Goal: Task Accomplishment & Management: Manage account settings

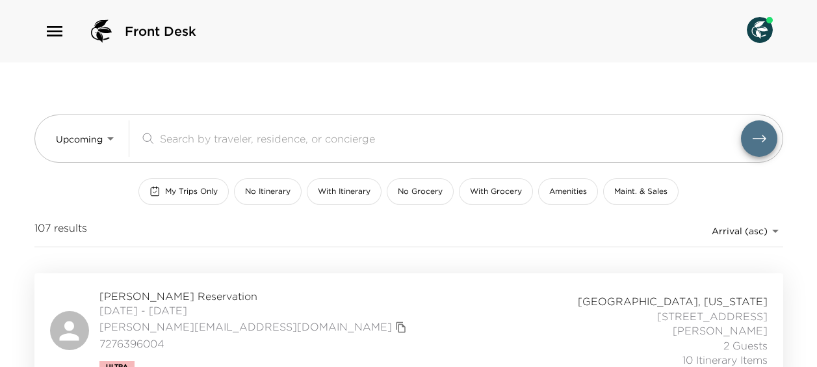
scroll to position [1014, 0]
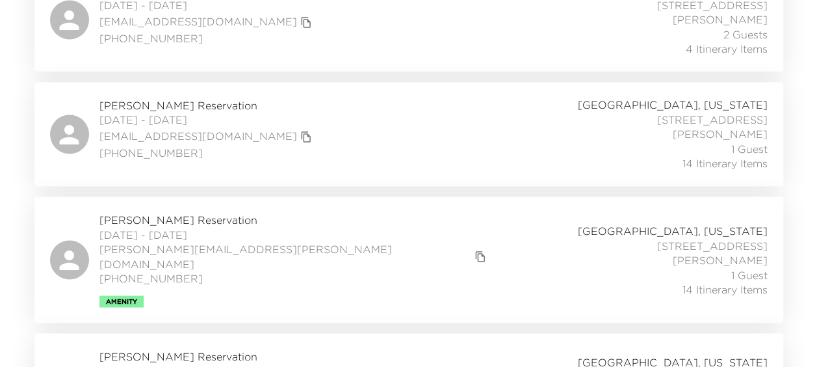
click at [139, 220] on span "[PERSON_NAME] Reservation" at bounding box center [294, 219] width 391 height 14
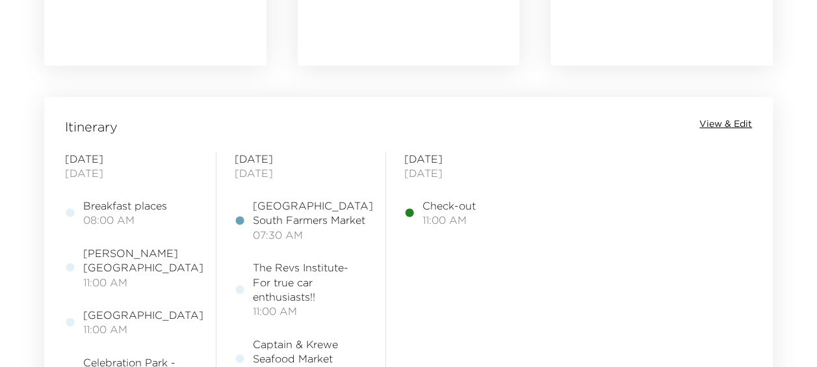
scroll to position [1040, 0]
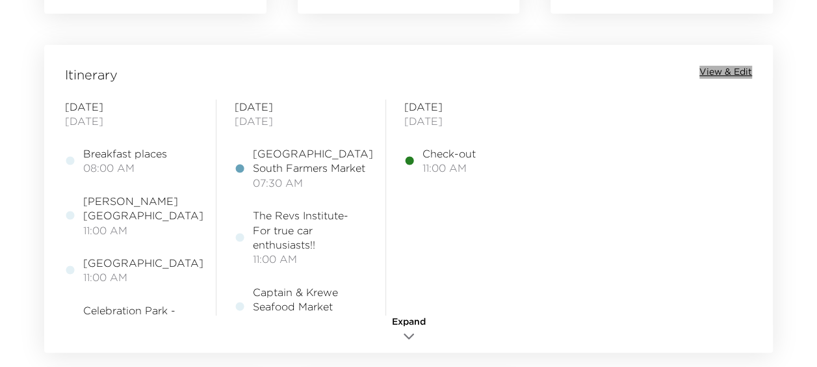
click at [726, 70] on span "View & Edit" at bounding box center [726, 72] width 53 height 13
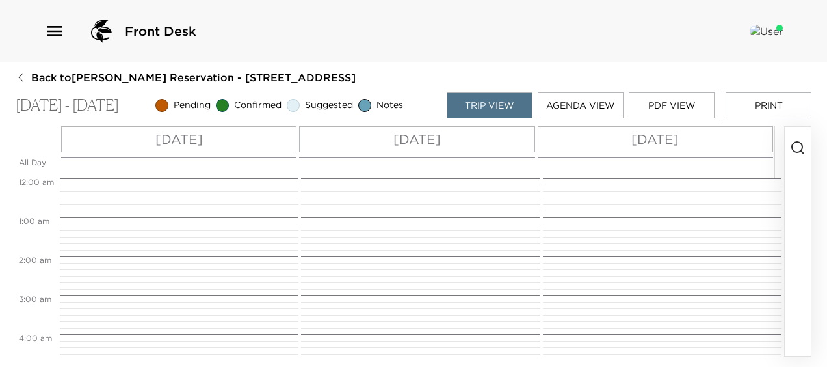
scroll to position [293, 0]
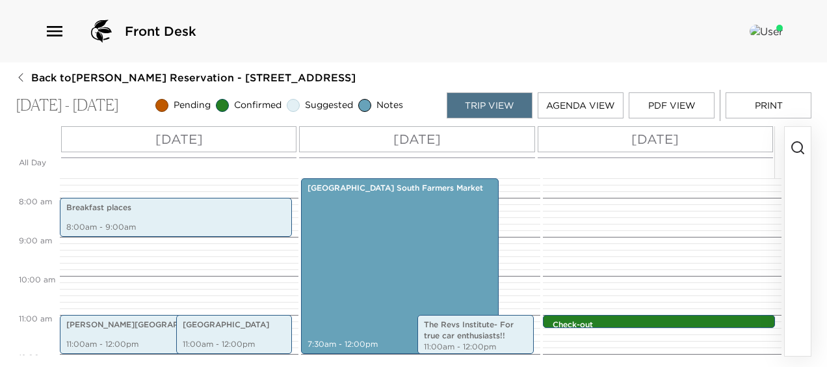
click at [596, 101] on button "Agenda View" at bounding box center [581, 105] width 86 height 26
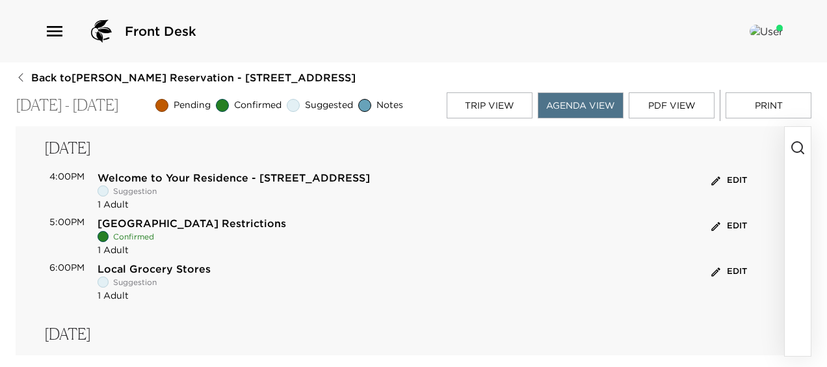
scroll to position [26, 0]
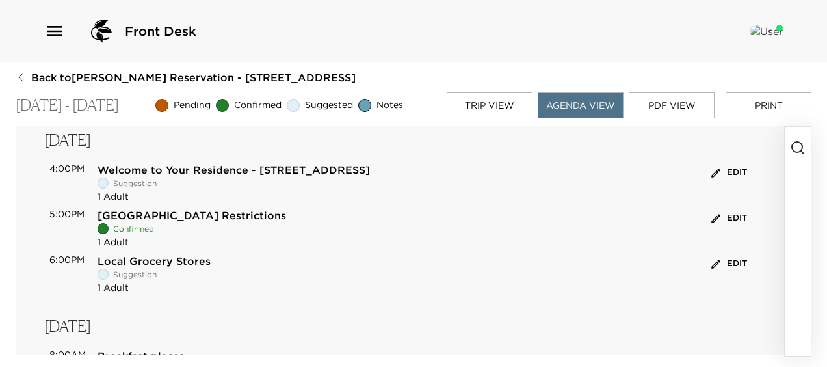
click at [797, 147] on icon "button" at bounding box center [798, 148] width 16 height 16
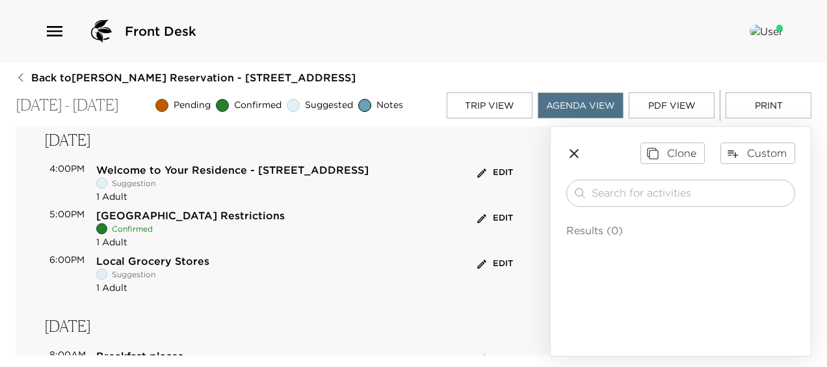
click at [797, 147] on div "Clone Custom ​ Results (0)" at bounding box center [681, 198] width 260 height 142
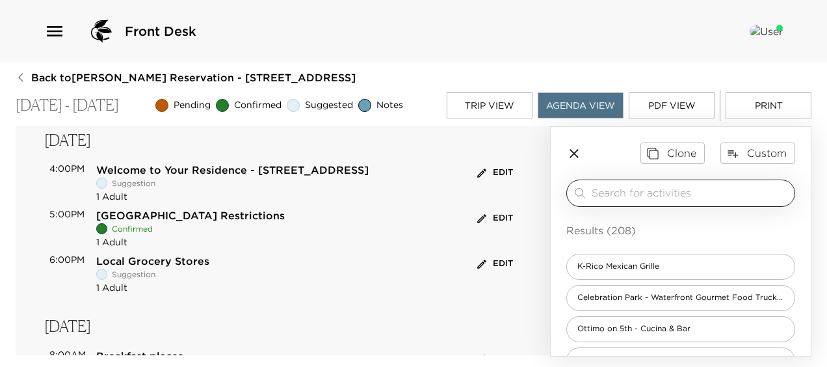
click at [594, 189] on input "search" at bounding box center [691, 192] width 198 height 15
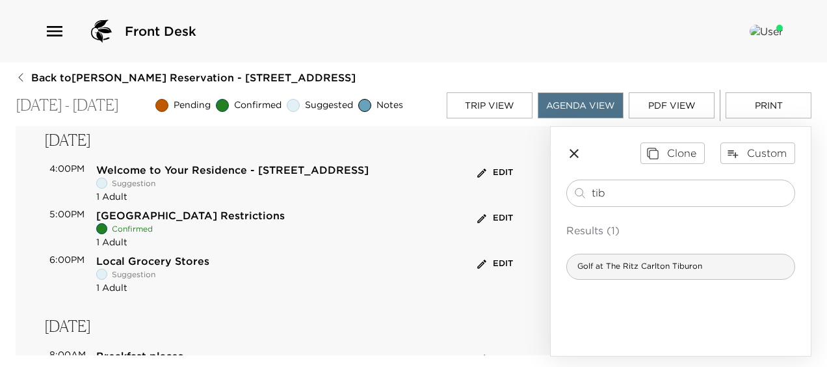
type input "tib"
click at [615, 263] on span "Golf at The Ritz Carlton Tiburon" at bounding box center [640, 266] width 146 height 11
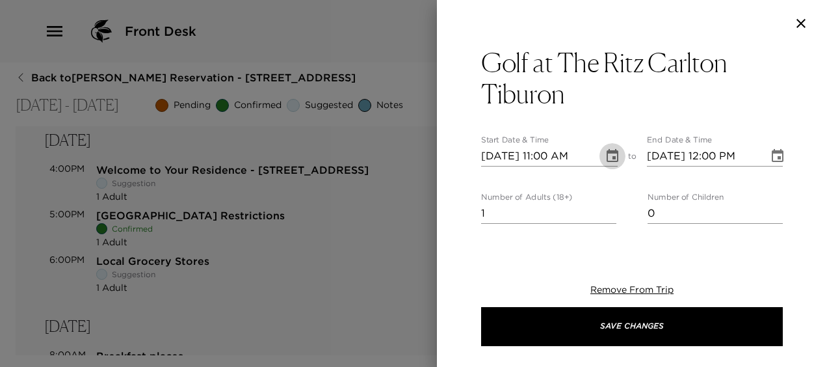
click at [607, 151] on icon "Choose date, selected date is Oct 24, 2025" at bounding box center [613, 155] width 12 height 13
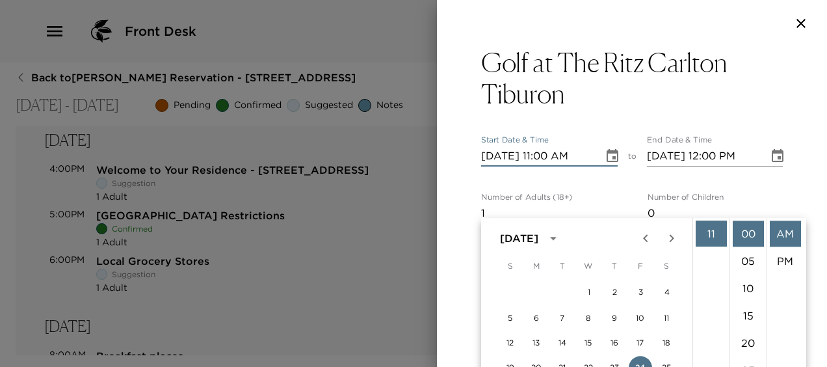
scroll to position [51, 0]
drag, startPoint x: 726, startPoint y: 174, endPoint x: 761, endPoint y: 109, distance: 73.9
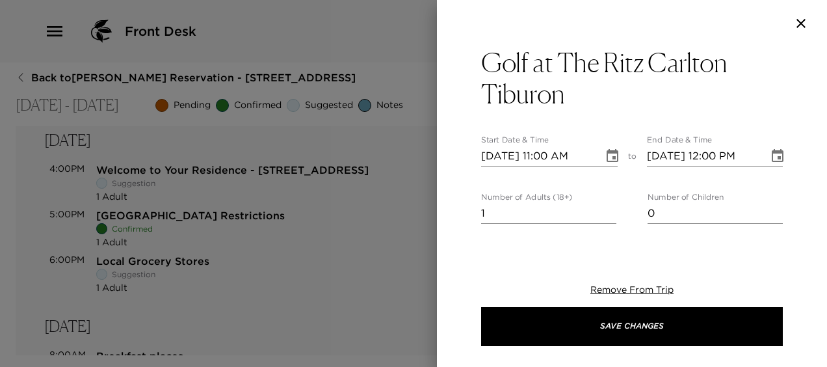
scroll to position [0, 0]
click at [607, 155] on icon "Choose date, selected date is Oct 24, 2025" at bounding box center [613, 156] width 16 height 16
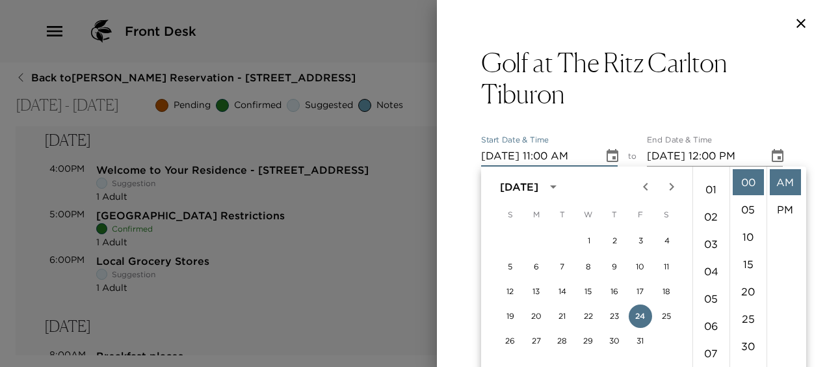
scroll to position [17, 0]
click at [709, 187] on li "01" at bounding box center [711, 192] width 31 height 26
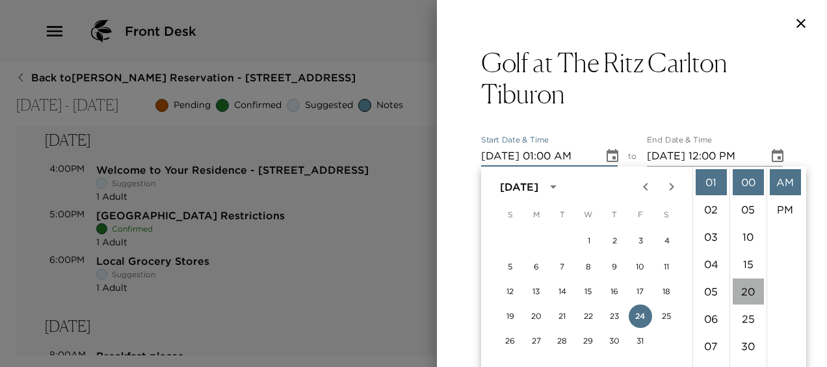
click at [748, 286] on li "20" at bounding box center [748, 291] width 31 height 26
click at [787, 207] on li "PM" at bounding box center [785, 209] width 31 height 26
type input "10/24/2025 01:20 PM"
type input "10/24/2025 02:20 PM"
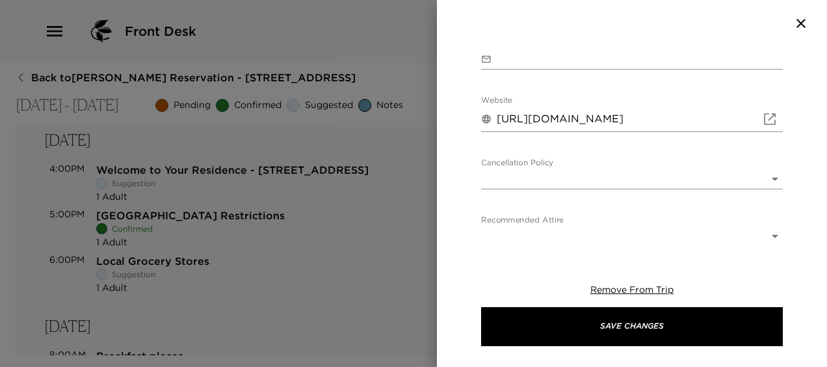
scroll to position [581, 0]
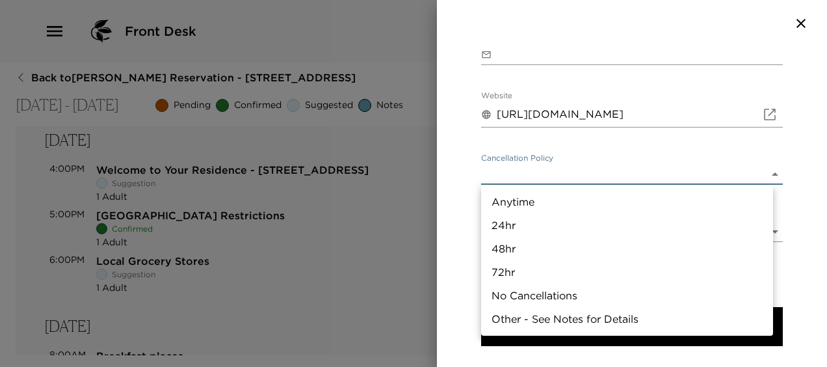
click at [768, 170] on body "Front Desk Back to Jennifer DeSimone Reservation - 342 7th St South Naples, FL …" at bounding box center [413, 183] width 827 height 367
click at [499, 246] on li "48hr" at bounding box center [627, 248] width 292 height 23
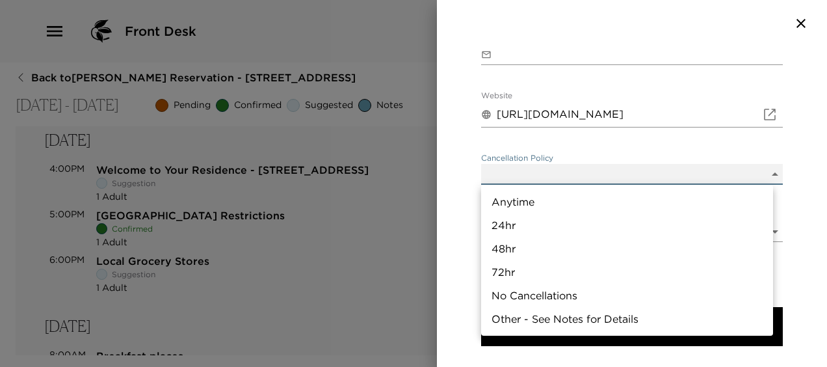
type input "48hr"
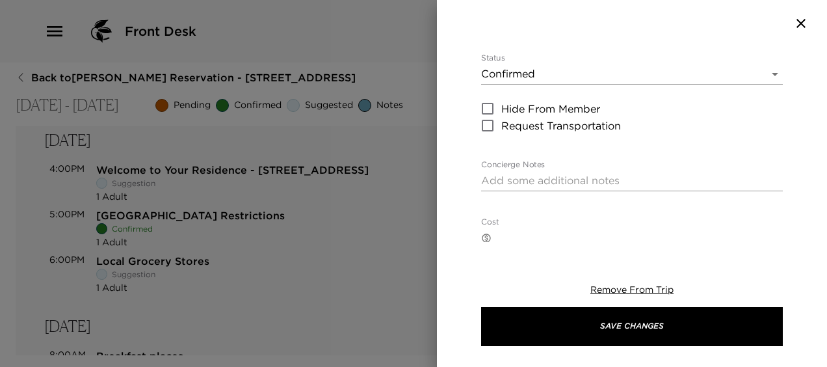
scroll to position [162, 0]
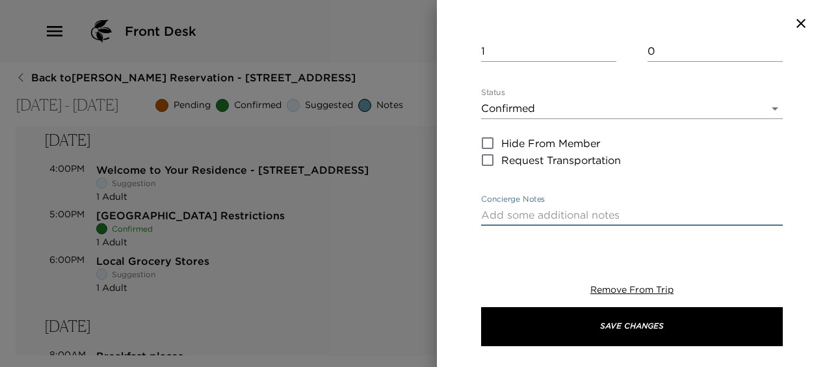
click at [496, 207] on textarea "Concierge Notes" at bounding box center [632, 214] width 302 height 15
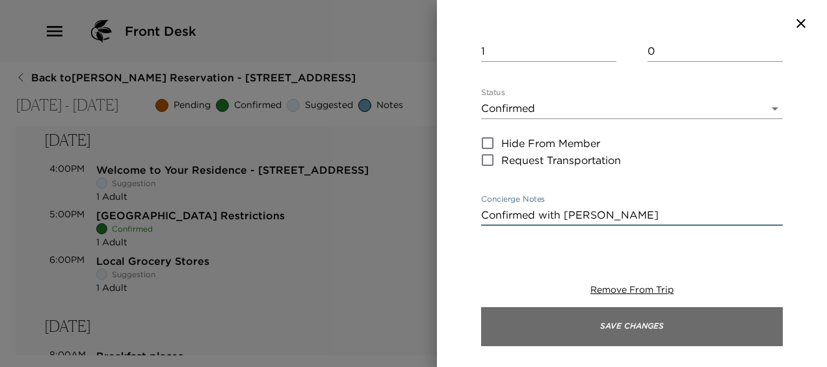
type textarea "Confirmed with John"
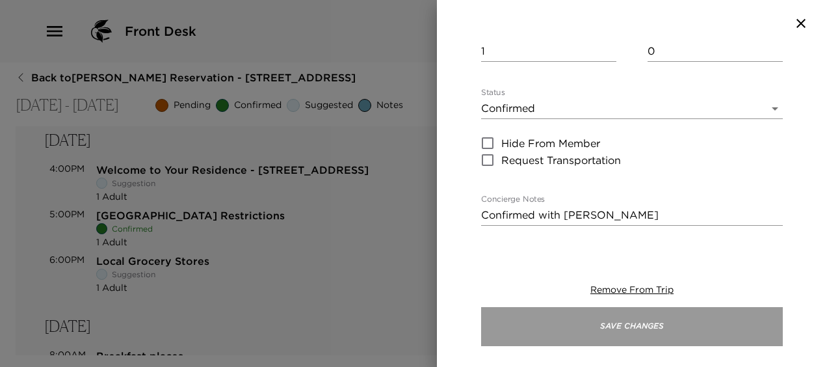
click at [623, 326] on button "Save Changes" at bounding box center [632, 326] width 302 height 39
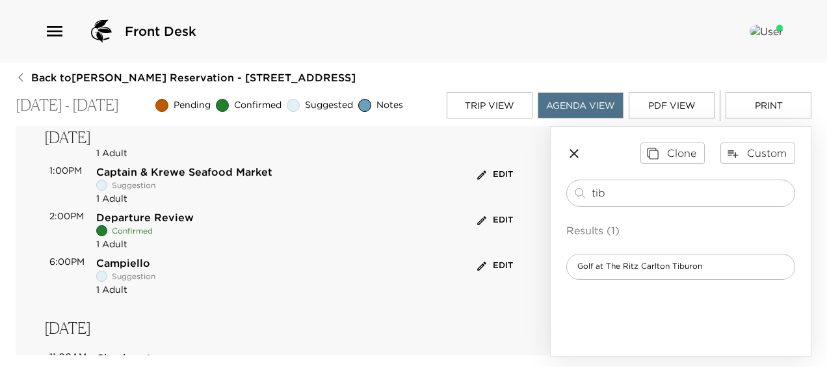
scroll to position [624, 0]
click at [609, 140] on div "Clone Custom tib ​ Results (1) Golf at The Ritz Carlton Tiburon" at bounding box center [681, 211] width 260 height 168
drag, startPoint x: 612, startPoint y: 187, endPoint x: 537, endPoint y: 183, distance: 75.5
click at [537, 183] on div "Thursday, Oct 23 4:00PM Welcome to Your Residence - 342 7th Street South Sugges…" at bounding box center [414, 241] width 796 height 230
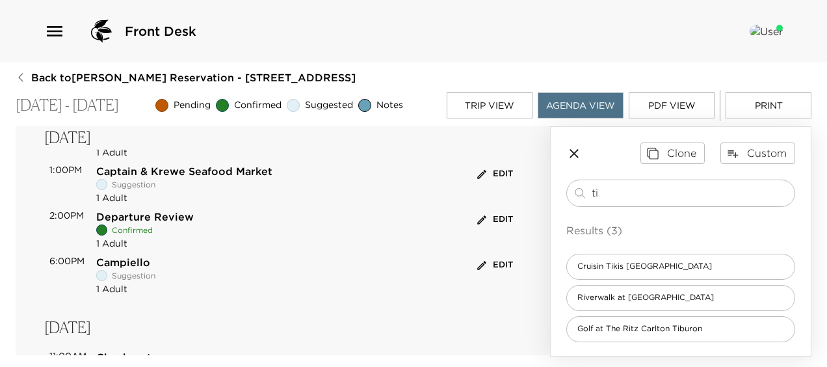
type input "tib"
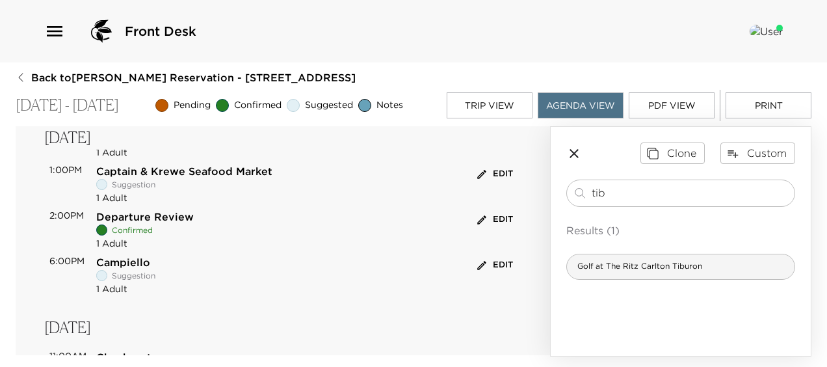
click at [638, 269] on span "Golf at The Ritz Carlton Tiburon" at bounding box center [640, 266] width 146 height 11
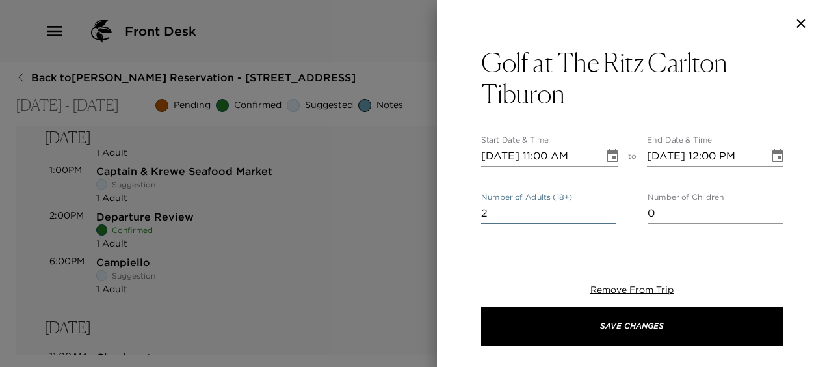
type input "2"
click at [605, 210] on input "2" at bounding box center [548, 213] width 135 height 21
click at [609, 153] on icon "Choose date, selected date is Oct 24, 2025" at bounding box center [613, 156] width 16 height 16
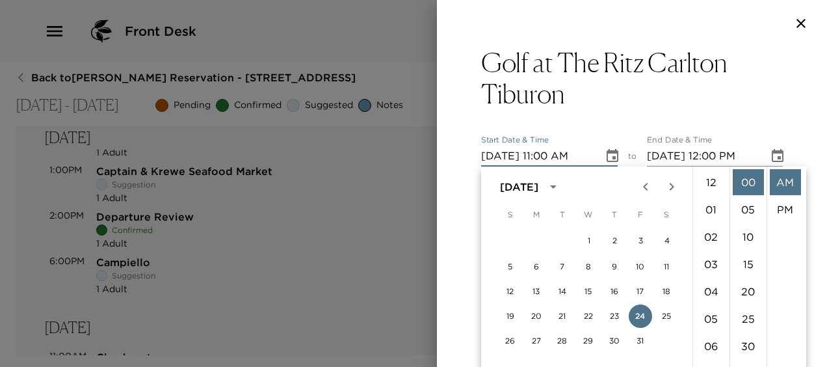
scroll to position [300, 0]
click at [669, 314] on button "25" at bounding box center [666, 315] width 23 height 23
type input "10/25/2025 11:00 AM"
type input "10/25/2025 12:00 PM"
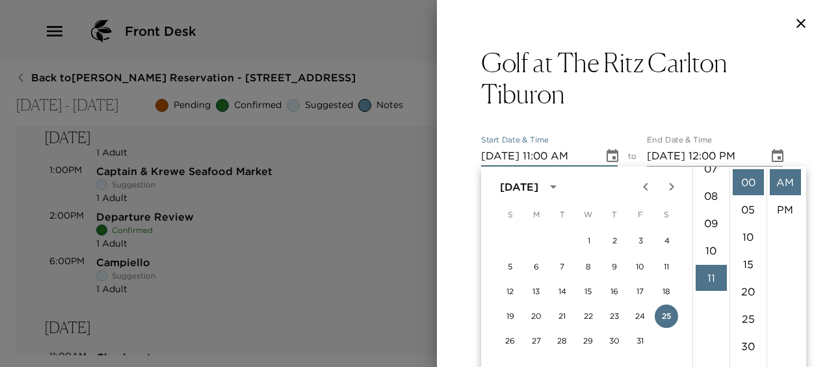
scroll to position [153, 0]
click at [713, 271] on li "09" at bounding box center [711, 275] width 31 height 26
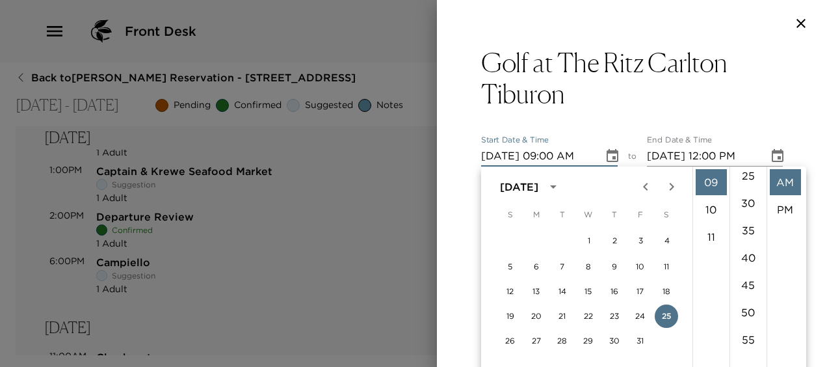
scroll to position [148, 0]
click at [747, 306] on li "50" at bounding box center [748, 308] width 31 height 26
click at [784, 204] on li "PM" at bounding box center [785, 209] width 31 height 26
type input "10/25/2025 09:50 PM"
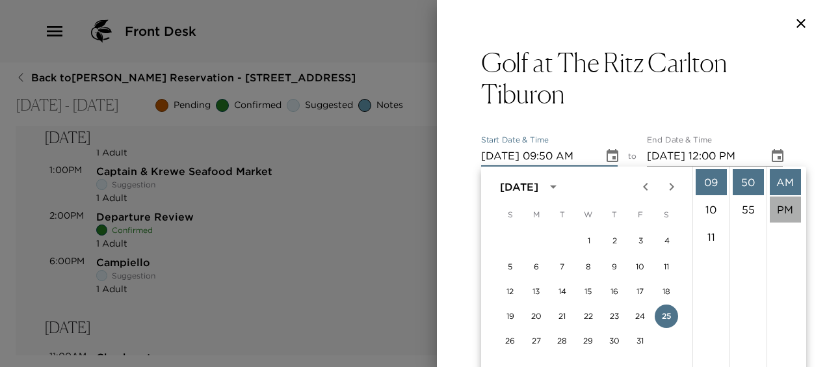
type input "10/25/2025 10:50 PM"
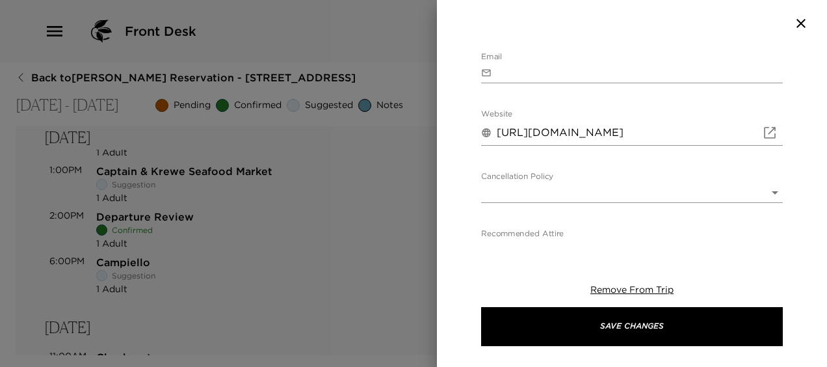
scroll to position [598, 0]
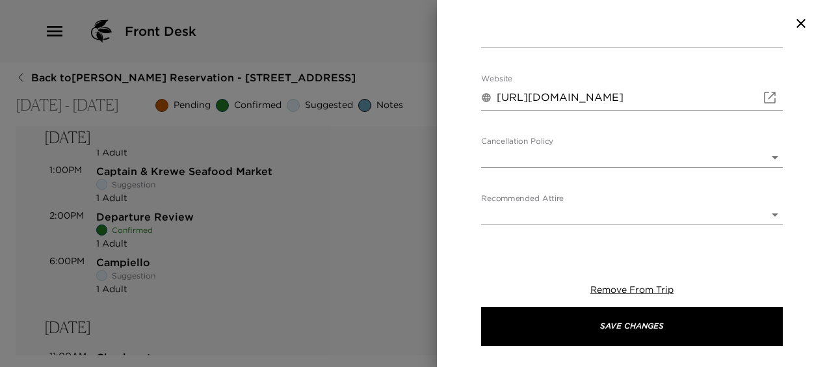
click at [767, 150] on body "Front Desk Back to Jennifer DeSimone Reservation - 342 7th St South Naples, FL …" at bounding box center [413, 183] width 827 height 367
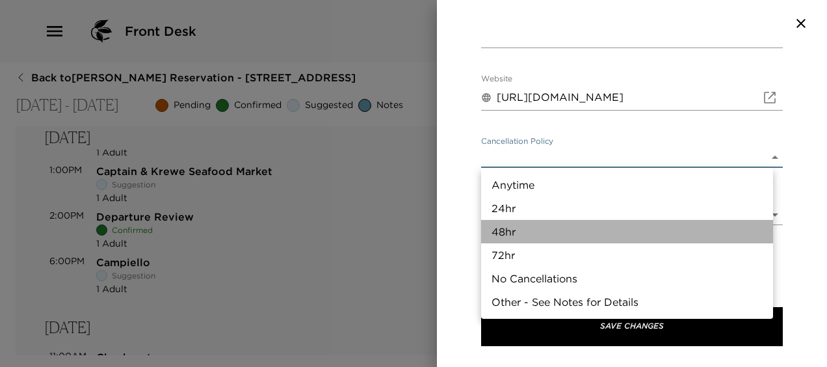
click at [516, 230] on li "48hr" at bounding box center [627, 231] width 292 height 23
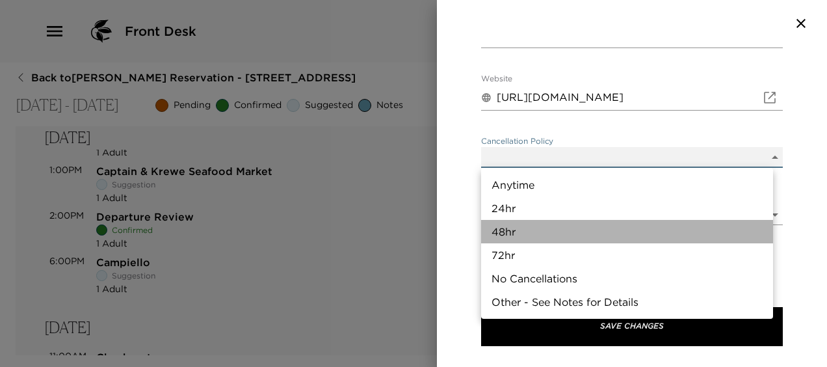
type input "48hr"
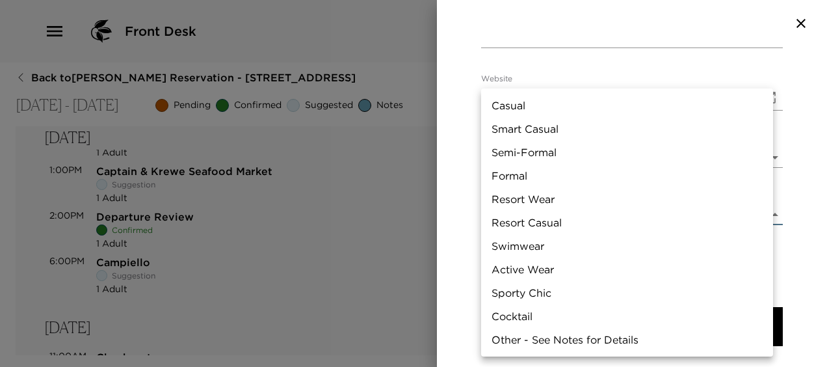
click at [765, 213] on body "Front Desk Back to Jennifer DeSimone Reservation - 342 7th St South Naples, FL …" at bounding box center [413, 183] width 827 height 367
click at [505, 34] on div at bounding box center [413, 183] width 827 height 367
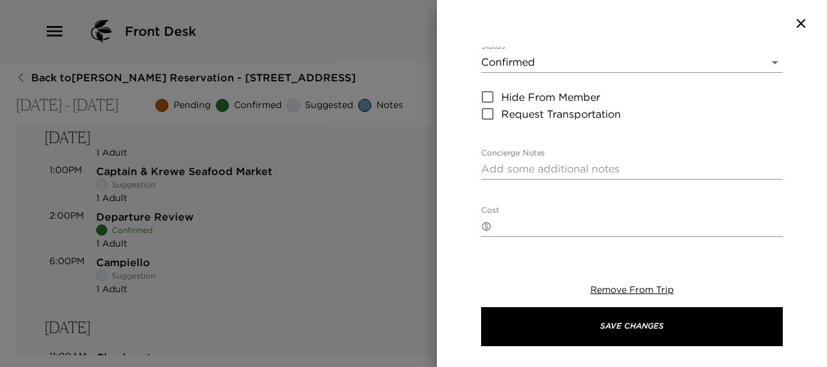
scroll to position [174, 0]
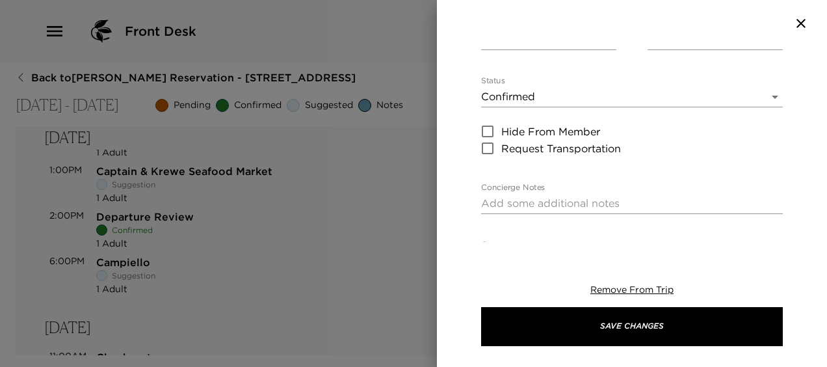
click at [490, 200] on textarea "Concierge Notes" at bounding box center [632, 203] width 302 height 15
type textarea "Confirmed with John"
drag, startPoint x: 473, startPoint y: 233, endPoint x: 510, endPoint y: 266, distance: 49.3
click at [510, 266] on div "Remove From Trip Save Changes" at bounding box center [632, 315] width 302 height 104
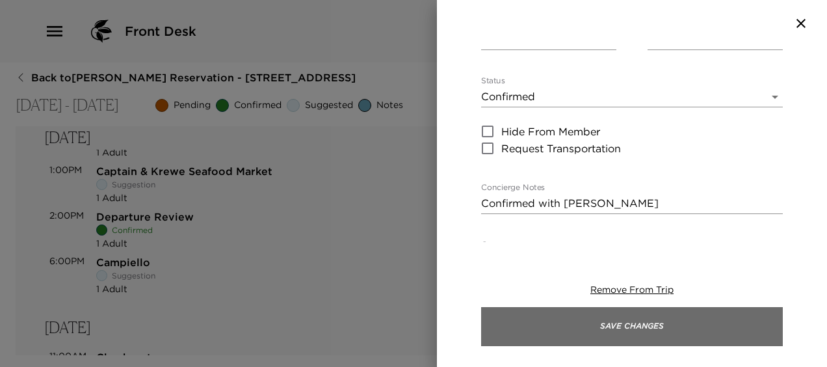
click at [619, 328] on button "Save Changes" at bounding box center [632, 326] width 302 height 39
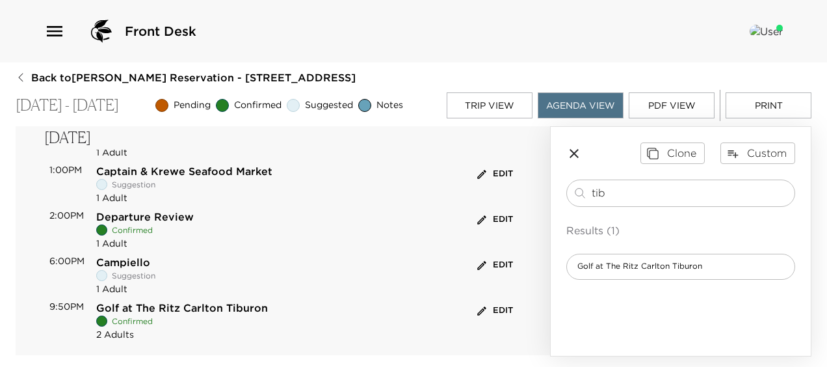
click at [488, 304] on button "Edit" at bounding box center [495, 310] width 42 height 20
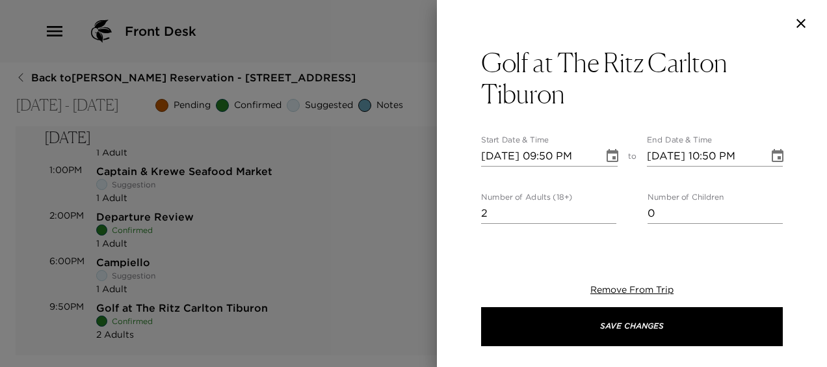
click at [607, 154] on icon "Choose date, selected date is Oct 25, 2025" at bounding box center [613, 156] width 16 height 16
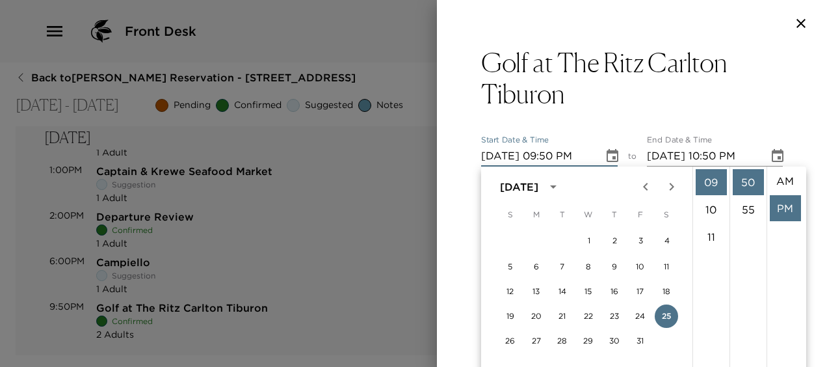
scroll to position [0, 0]
click at [782, 179] on li "AM" at bounding box center [785, 182] width 31 height 26
type input "10/25/2025 09:50 AM"
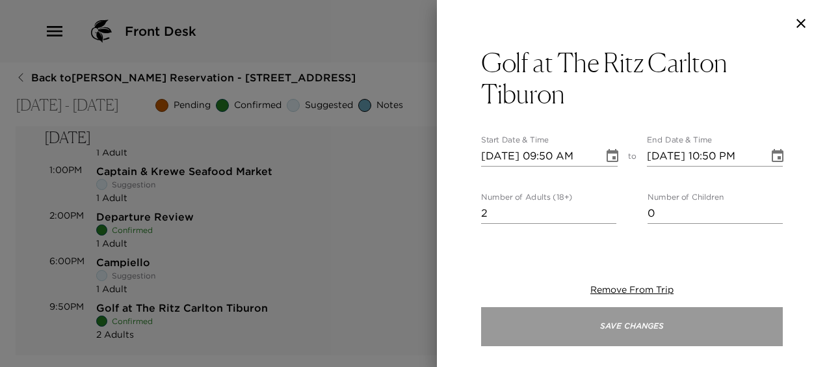
click at [619, 326] on button "Save Changes" at bounding box center [632, 326] width 302 height 39
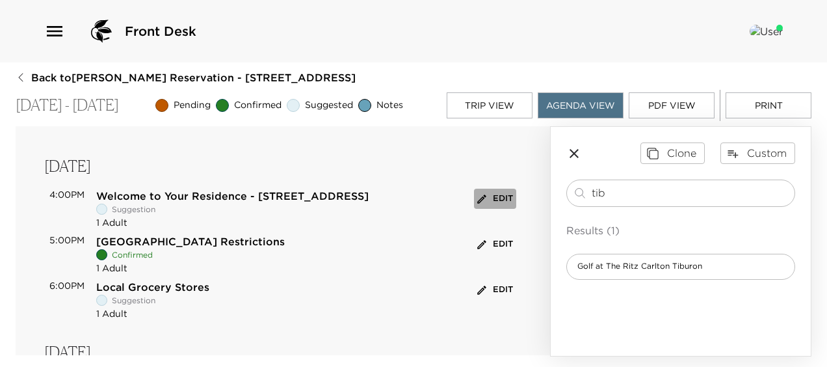
click at [483, 196] on button "Edit" at bounding box center [495, 199] width 42 height 20
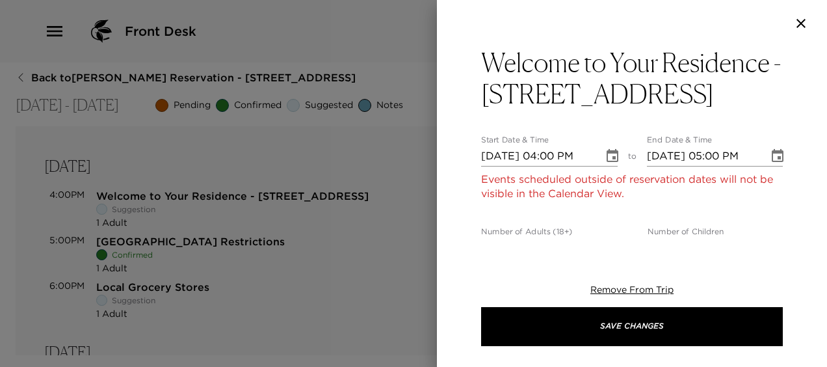
click at [483, 196] on div at bounding box center [413, 183] width 827 height 367
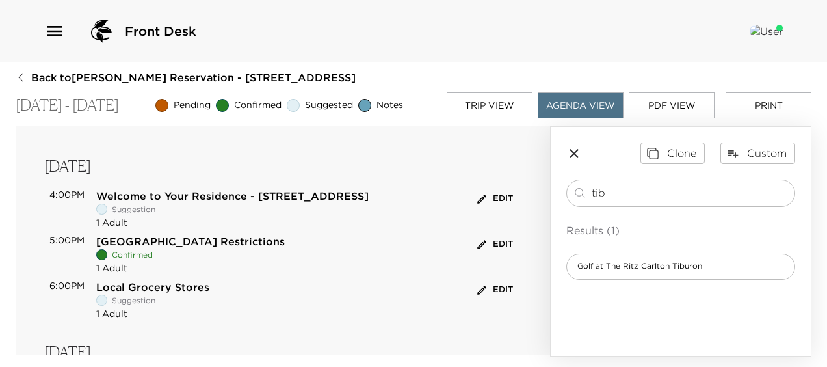
click at [483, 196] on button "Edit" at bounding box center [495, 199] width 42 height 20
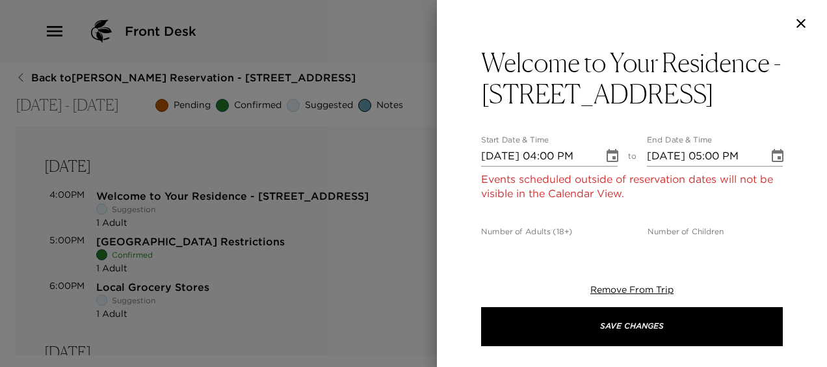
click at [609, 155] on icon "Choose date, selected date is Oct 23, 2025" at bounding box center [613, 156] width 16 height 16
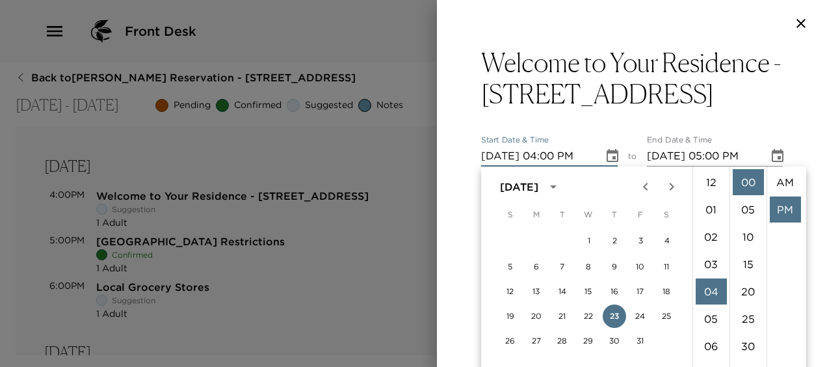
scroll to position [27, 0]
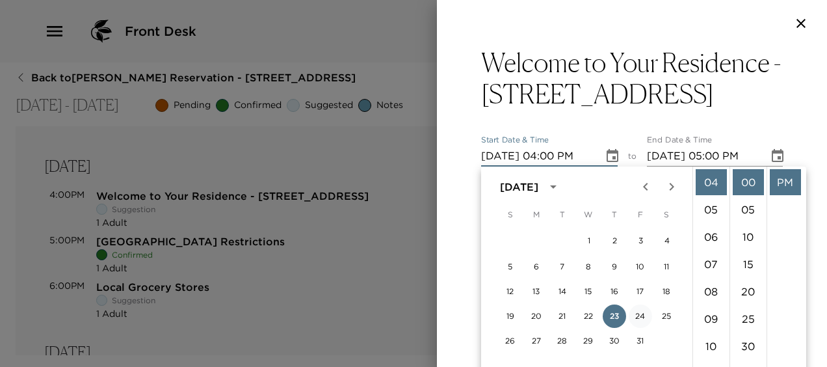
click at [643, 312] on button "24" at bounding box center [640, 315] width 23 height 23
type input "10/24/2025 04:00 PM"
type input "10/24/2025 05:00 PM"
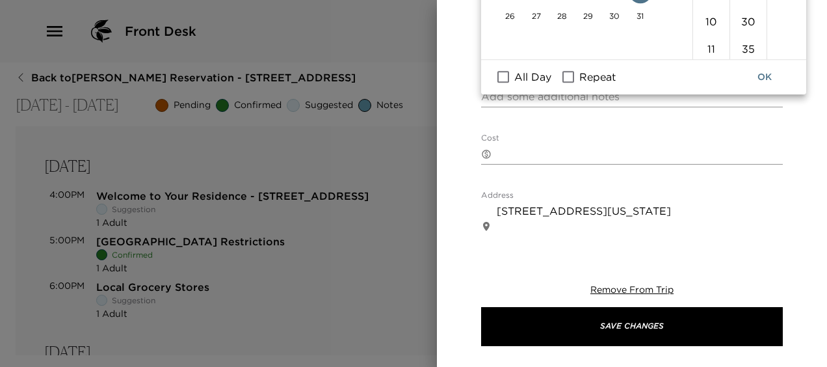
scroll to position [346, 0]
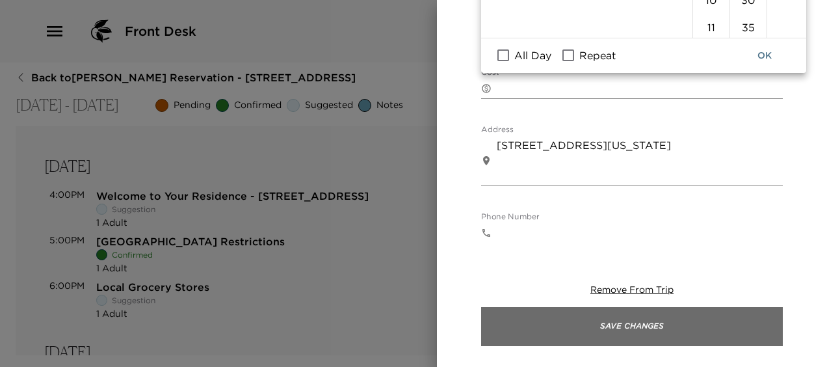
click at [630, 325] on button "Save Changes" at bounding box center [632, 326] width 302 height 39
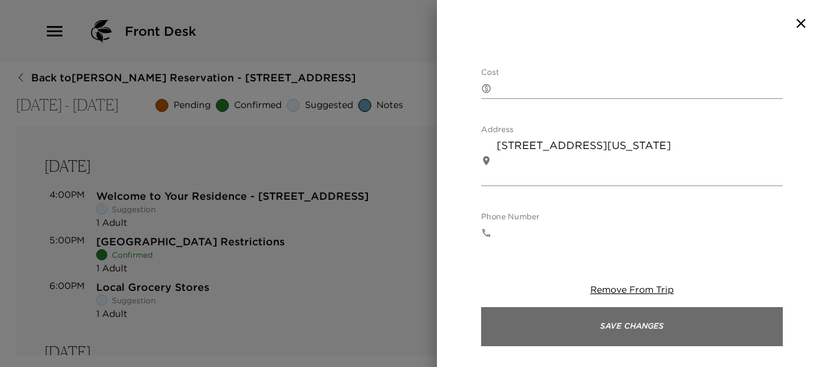
scroll to position [12, 0]
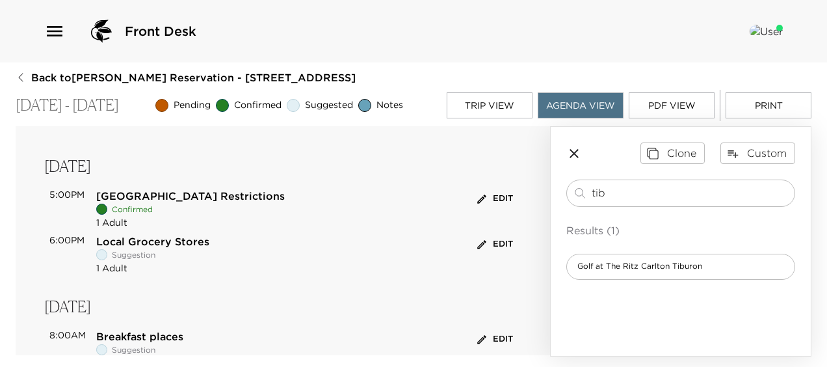
click at [492, 194] on button "Edit" at bounding box center [495, 199] width 42 height 20
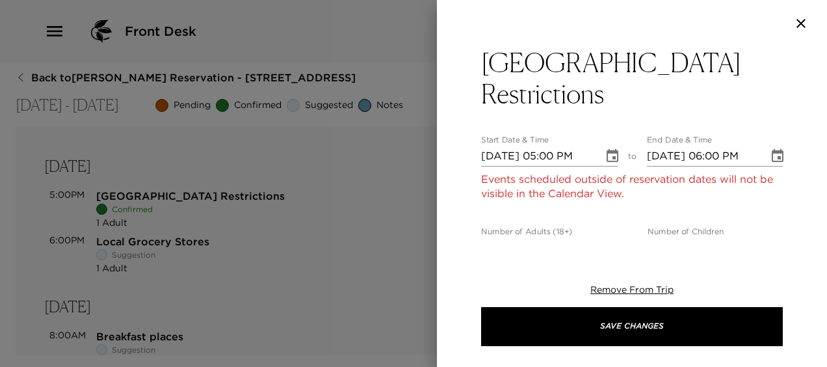
click at [605, 157] on icon "Choose date, selected date is Oct 23, 2025" at bounding box center [613, 156] width 16 height 16
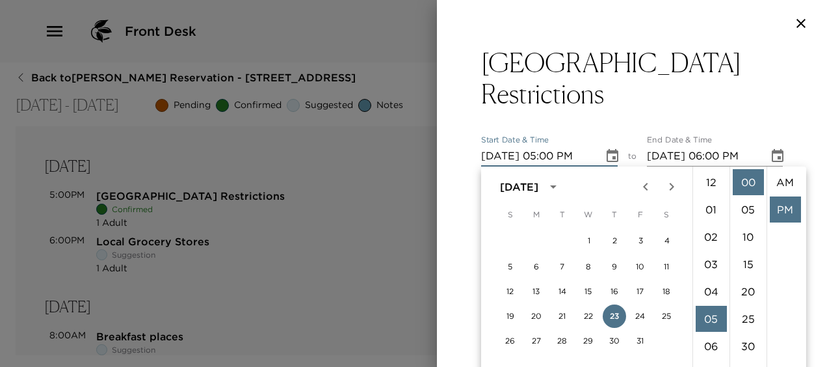
scroll to position [27, 0]
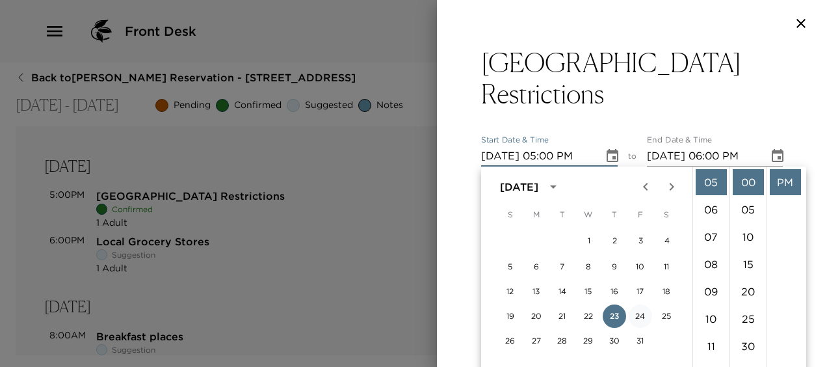
click at [639, 313] on button "24" at bounding box center [640, 315] width 23 height 23
type input "10/24/2025 05:00 PM"
type input "10/24/2025 06:00 PM"
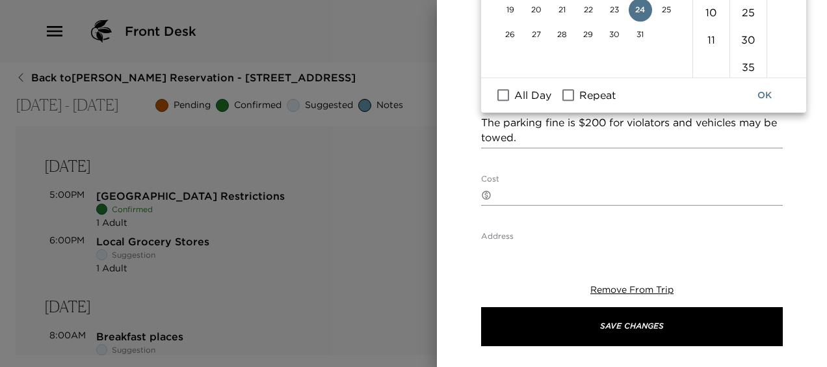
scroll to position [326, 0]
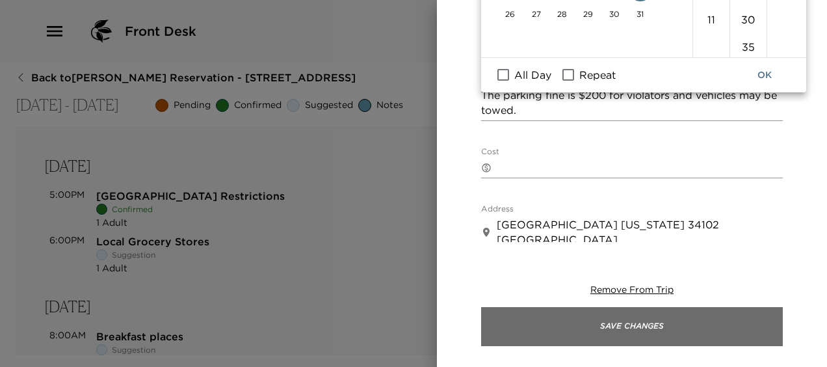
click at [637, 322] on button "Save Changes" at bounding box center [632, 326] width 302 height 39
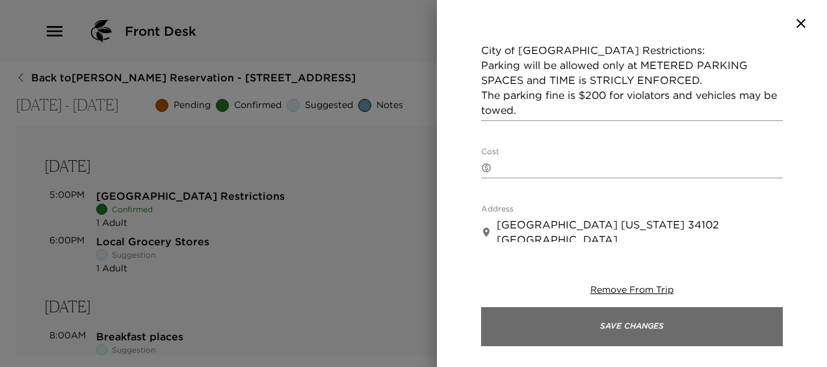
scroll to position [12, 0]
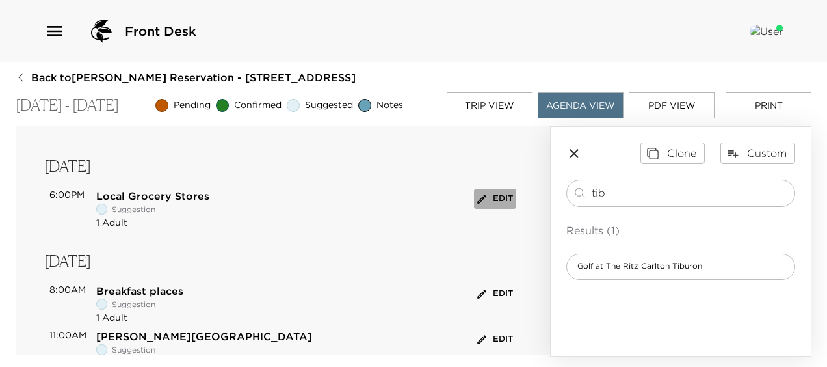
click at [486, 198] on button "Edit" at bounding box center [495, 199] width 42 height 20
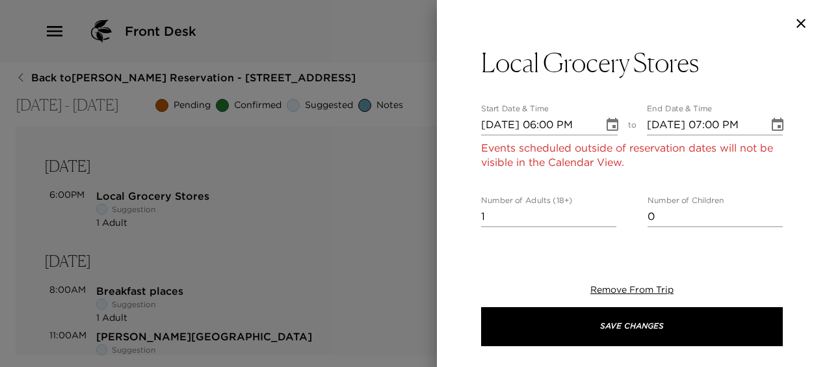
click at [607, 123] on icon "Choose date, selected date is Oct 23, 2025" at bounding box center [613, 125] width 16 height 16
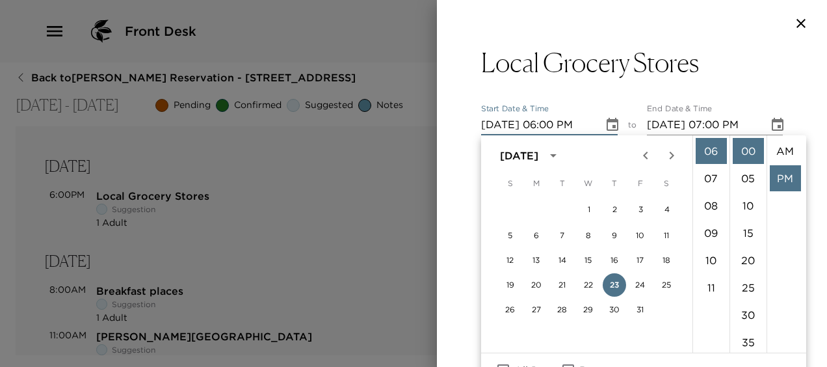
scroll to position [27, 0]
click at [641, 280] on button "24" at bounding box center [640, 284] width 23 height 23
type input "10/24/2025 06:00 PM"
type input "10/24/2025 07:00 PM"
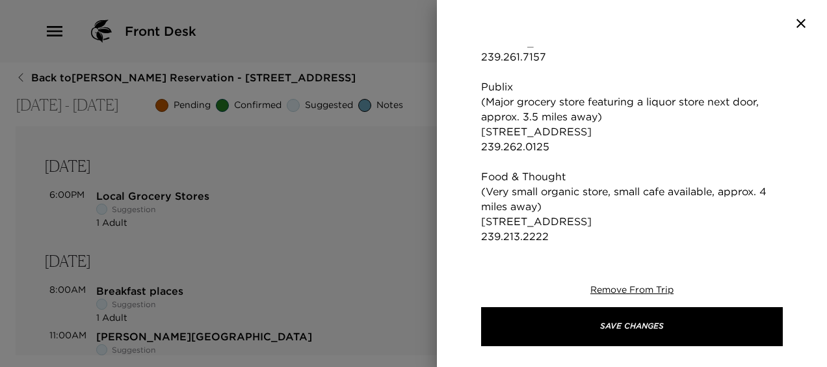
scroll to position [775, 0]
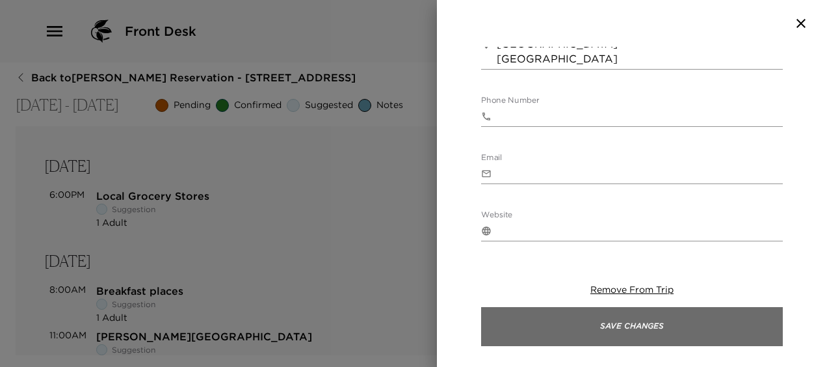
click at [657, 325] on button "Save Changes" at bounding box center [632, 326] width 302 height 39
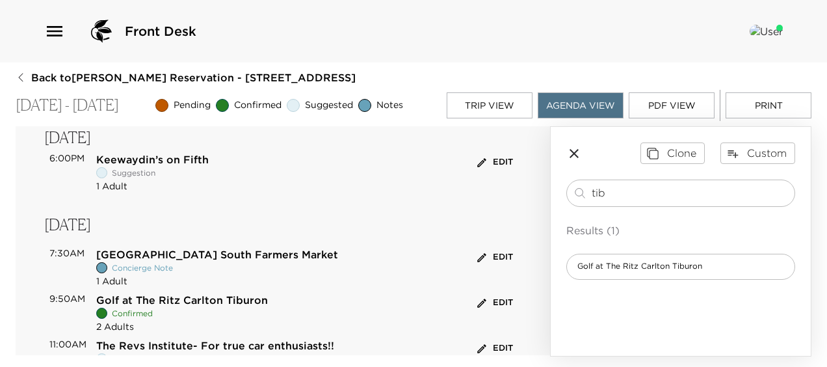
scroll to position [416, 0]
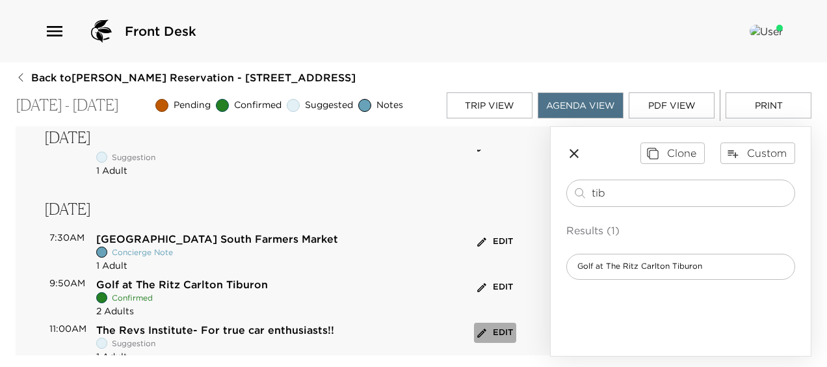
click at [492, 326] on button "Edit" at bounding box center [495, 333] width 42 height 20
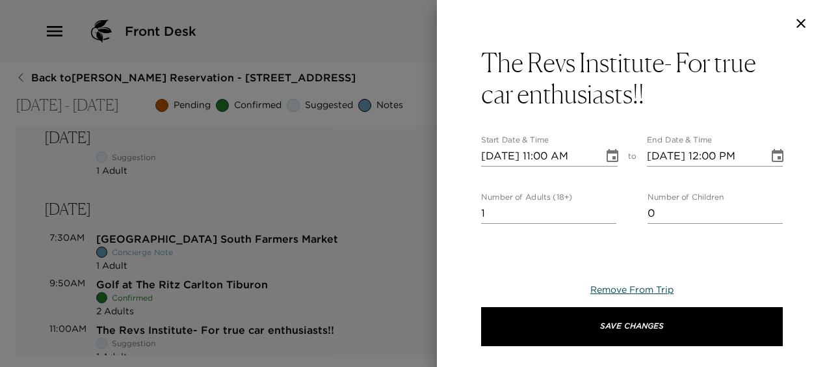
click at [641, 290] on span "Remove From Trip" at bounding box center [631, 290] width 83 height 12
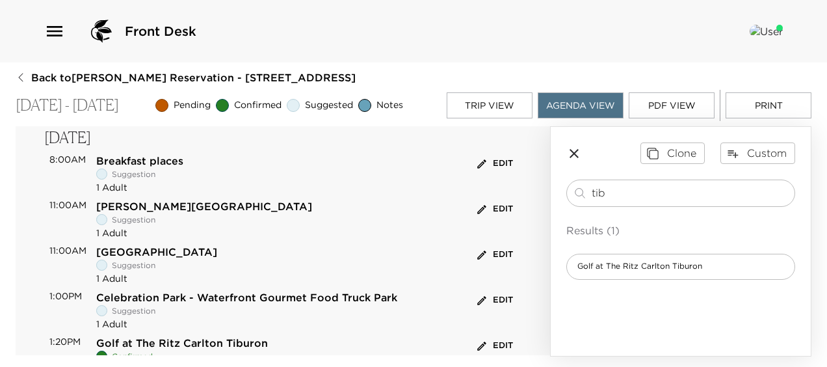
scroll to position [0, 0]
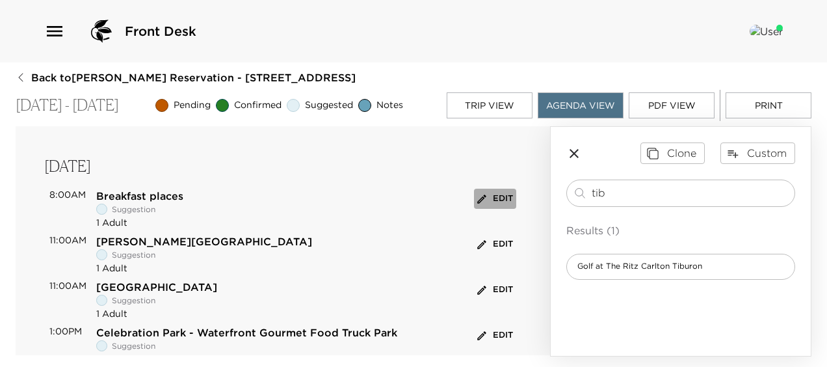
click at [486, 197] on button "Edit" at bounding box center [495, 199] width 42 height 20
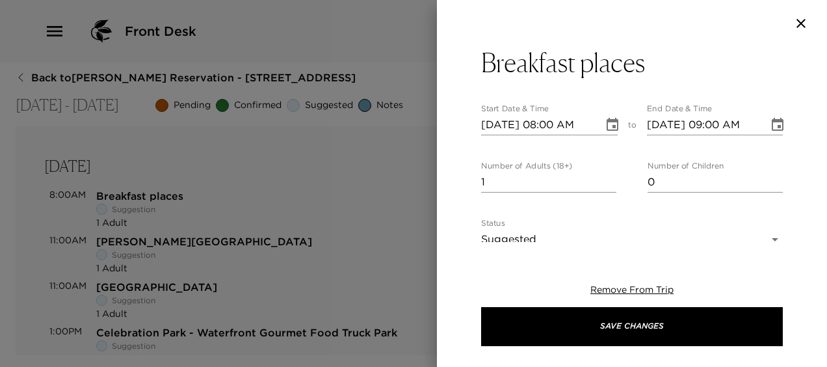
click at [610, 125] on icon "Choose date, selected date is Oct 24, 2025" at bounding box center [613, 124] width 12 height 13
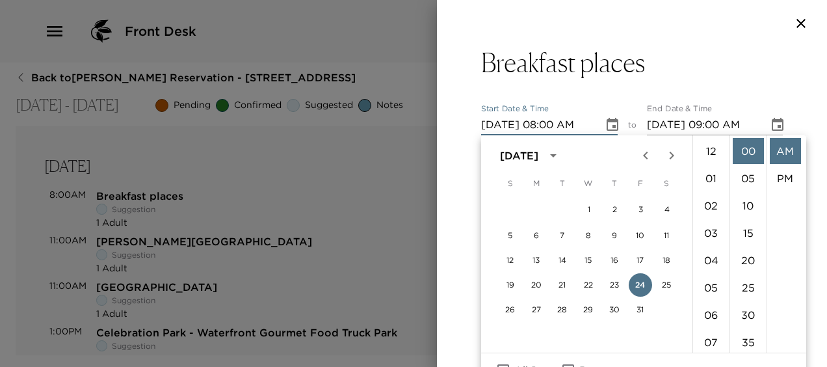
scroll to position [219, 0]
click at [670, 280] on button "25" at bounding box center [666, 284] width 23 height 23
type input "10/25/2025 08:00 AM"
type input "10/25/2025 09:00 AM"
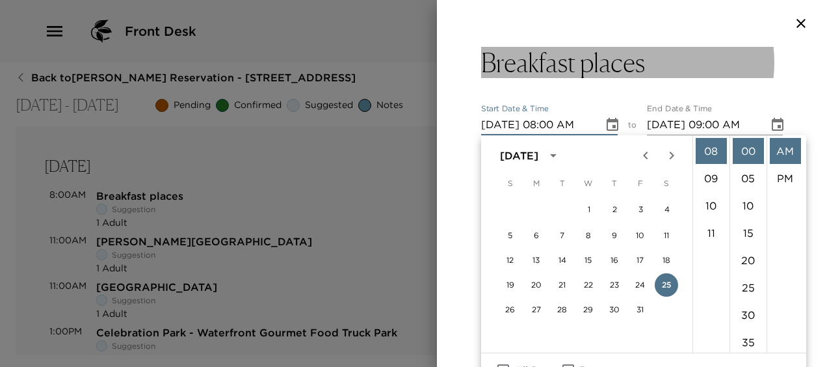
click at [728, 64] on button "Breakfast places" at bounding box center [632, 62] width 302 height 31
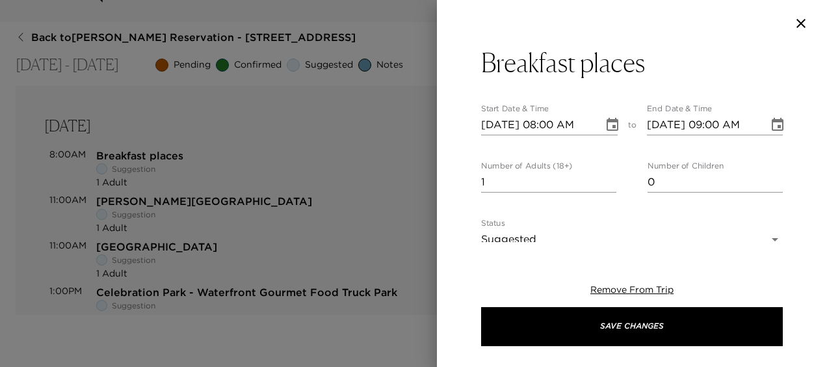
scroll to position [0, 0]
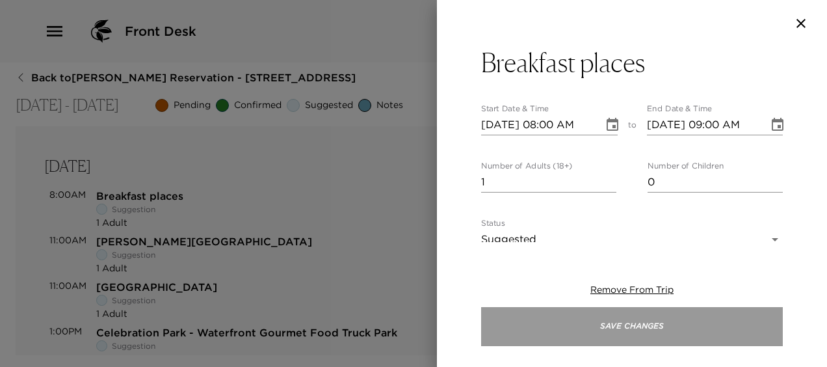
click at [637, 323] on button "Save Changes" at bounding box center [632, 326] width 302 height 39
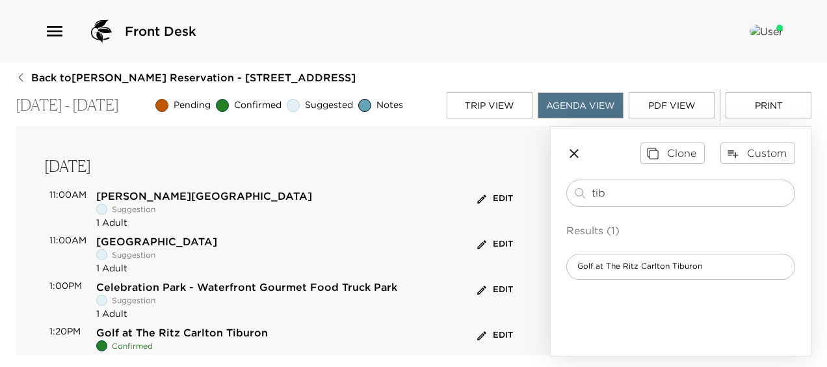
click at [489, 200] on button "Edit" at bounding box center [495, 199] width 42 height 20
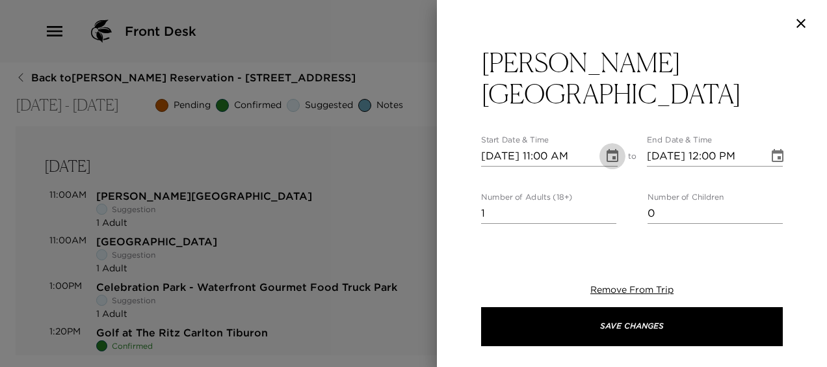
click at [611, 148] on icon "Choose date, selected date is Oct 24, 2025" at bounding box center [613, 156] width 16 height 16
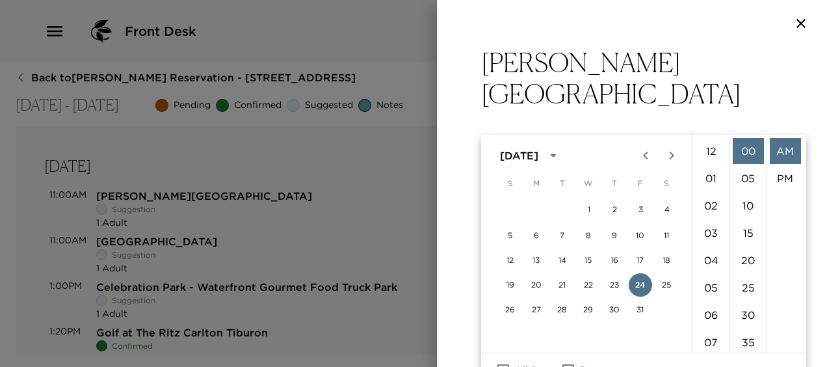
scroll to position [300, 0]
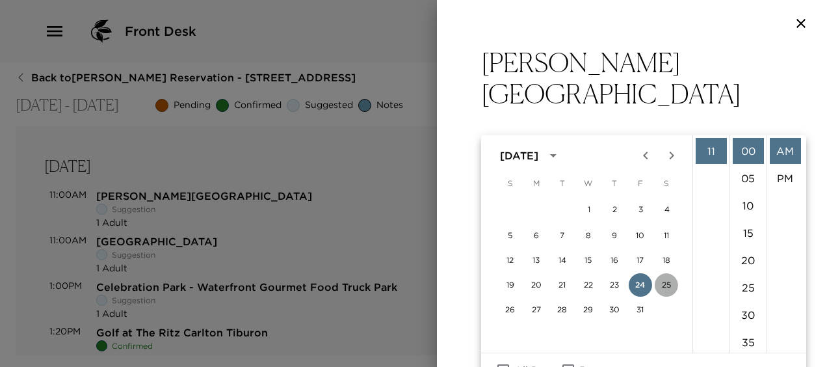
click at [668, 282] on button "25" at bounding box center [666, 284] width 23 height 23
type input "10/25/2025 11:00 AM"
type input "10/25/2025 12:00 PM"
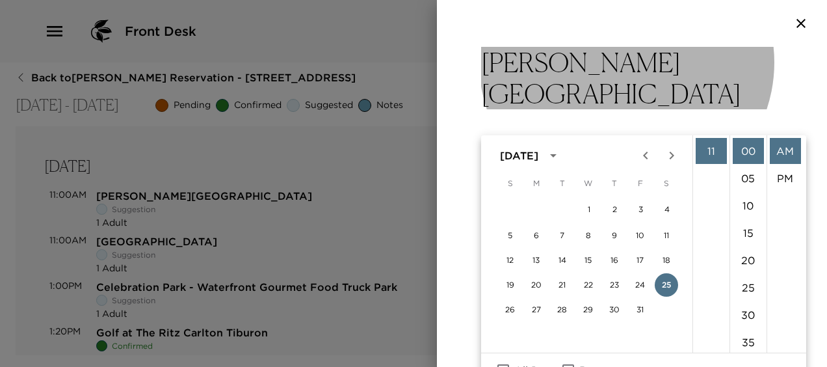
click at [758, 73] on button "Briggs Wellness Center" at bounding box center [632, 78] width 302 height 62
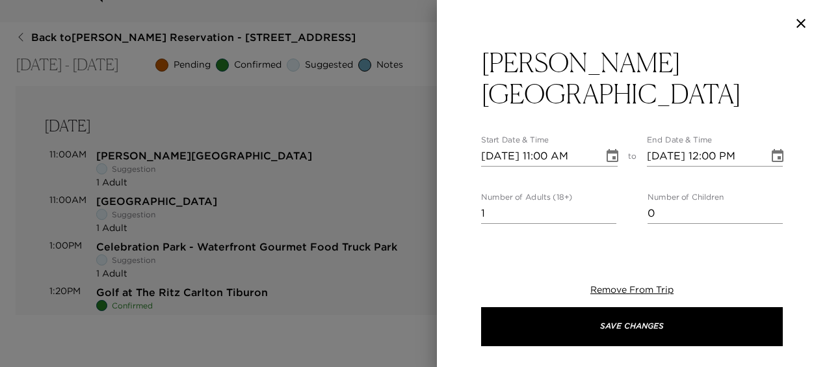
scroll to position [0, 0]
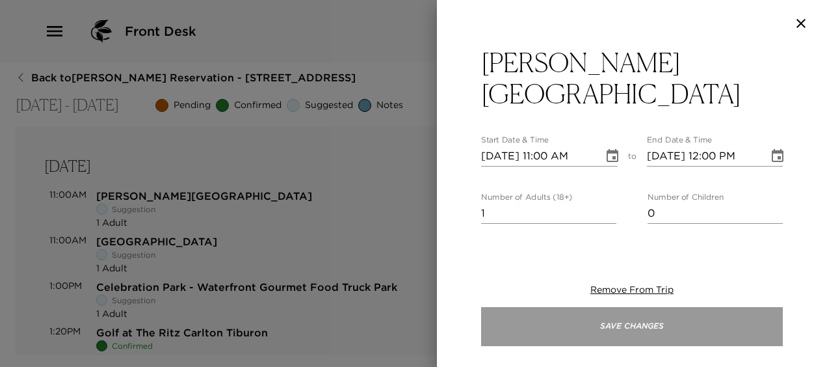
click at [650, 326] on button "Save Changes" at bounding box center [632, 326] width 302 height 39
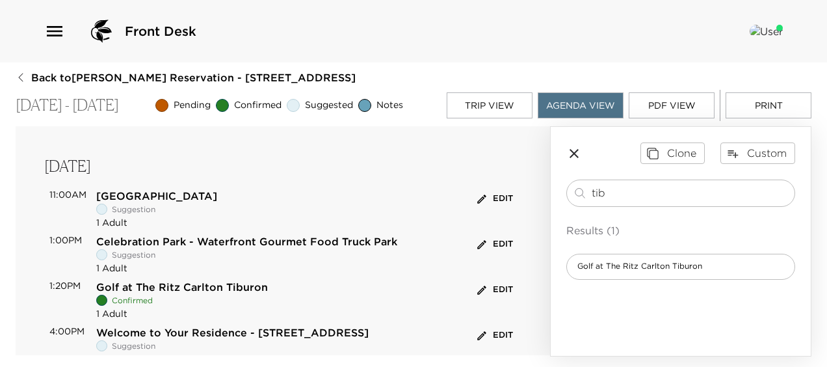
click at [490, 192] on button "Edit" at bounding box center [495, 199] width 42 height 20
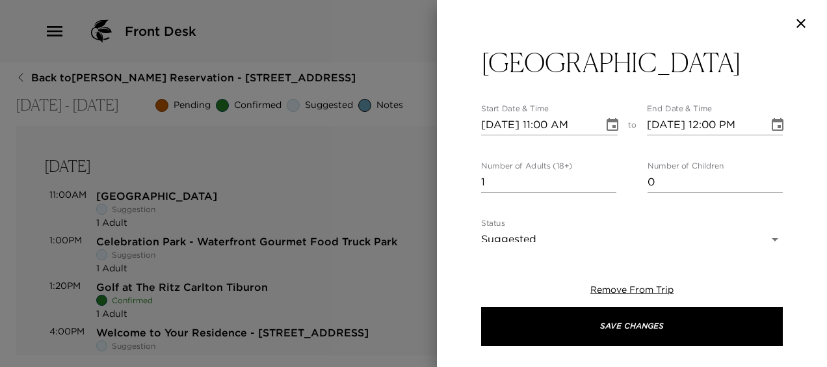
click at [607, 123] on icon "Choose date, selected date is Oct 24, 2025" at bounding box center [613, 124] width 12 height 13
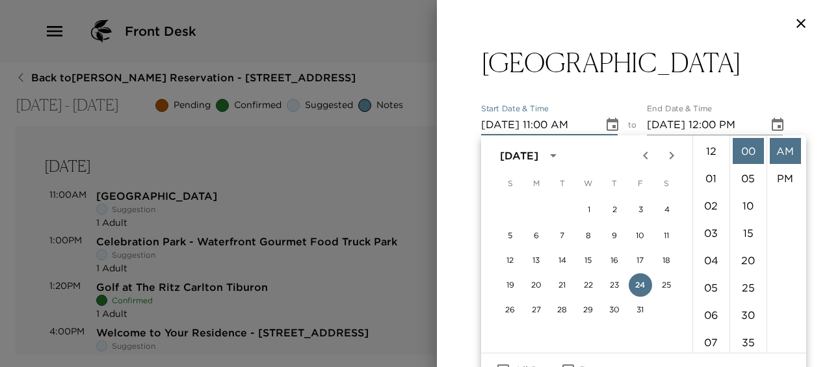
scroll to position [300, 0]
click at [666, 282] on button "25" at bounding box center [666, 284] width 23 height 23
type input "10/25/2025 11:00 AM"
type input "10/25/2025 12:00 PM"
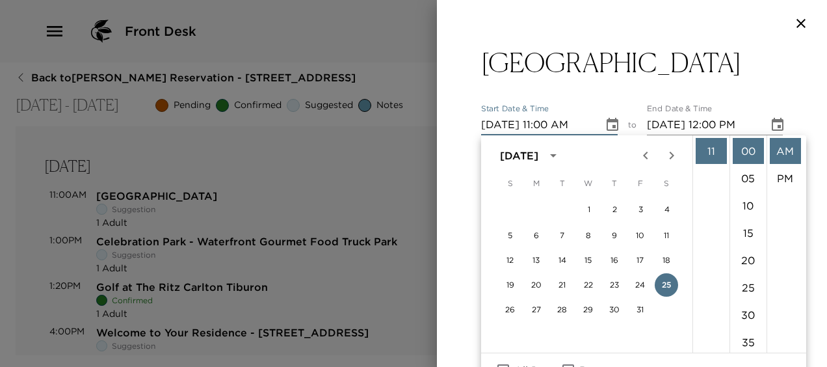
scroll to position [20, 0]
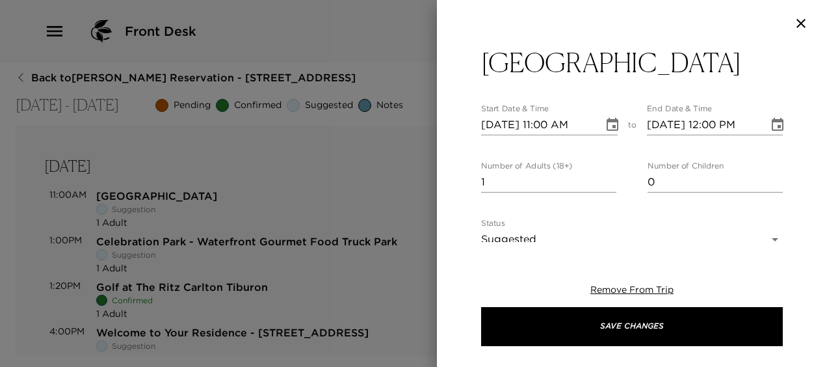
scroll to position [0, 0]
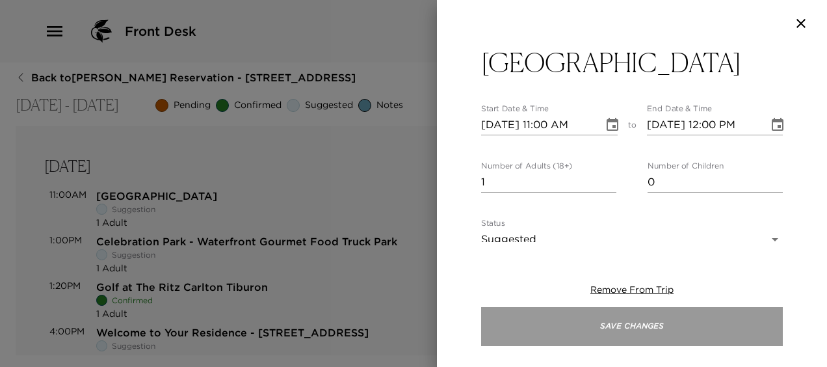
click at [625, 335] on button "Save Changes" at bounding box center [632, 326] width 302 height 39
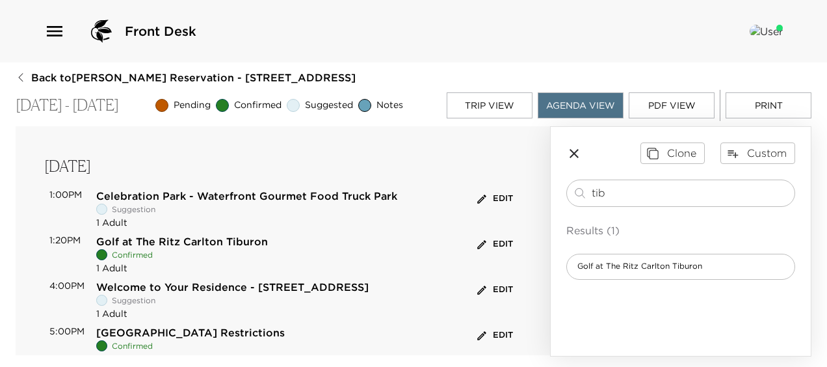
click at [494, 192] on button "Edit" at bounding box center [495, 199] width 42 height 20
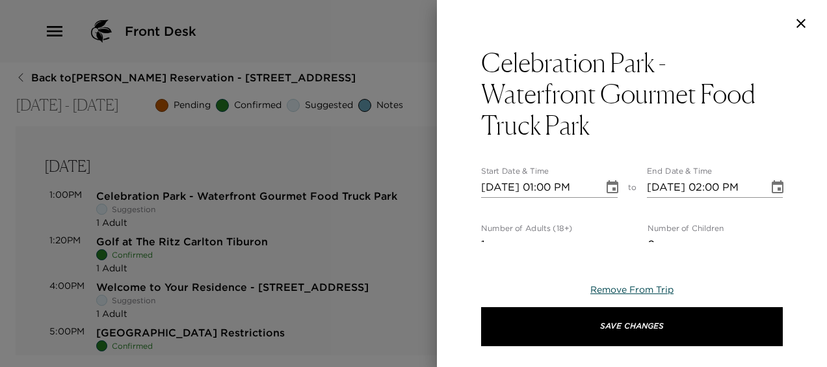
click at [624, 289] on span "Remove From Trip" at bounding box center [631, 290] width 83 height 12
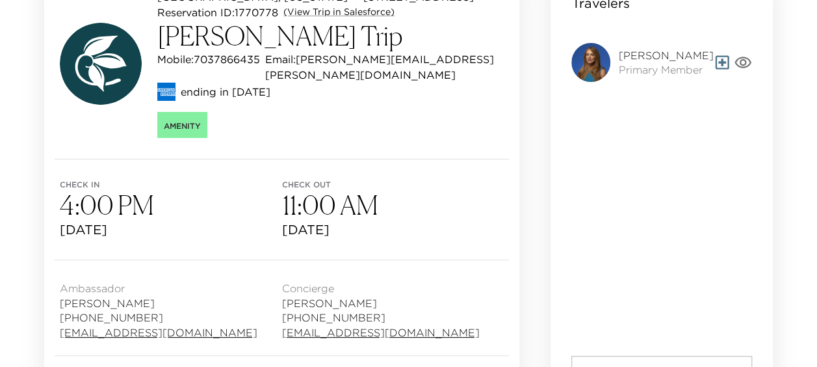
scroll to position [139, 0]
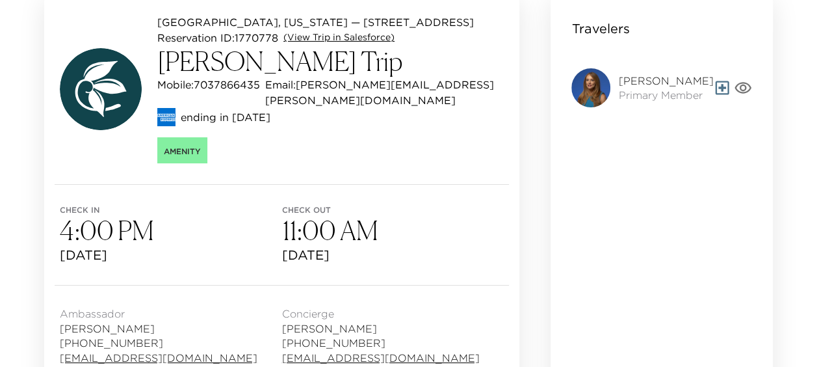
click at [323, 36] on link "(View Trip in Salesforce)" at bounding box center [339, 37] width 111 height 13
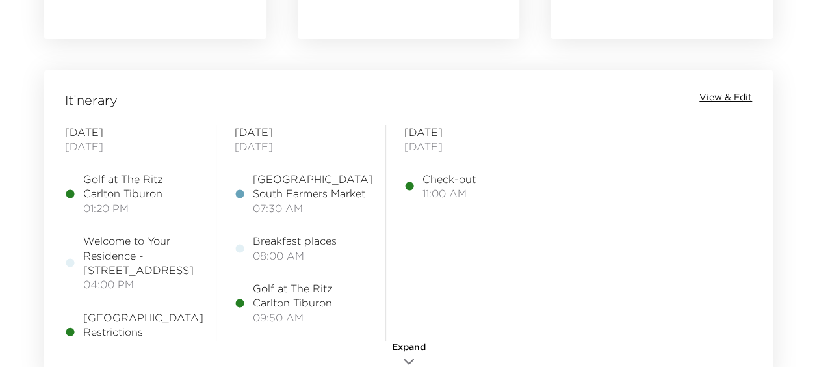
scroll to position [1067, 0]
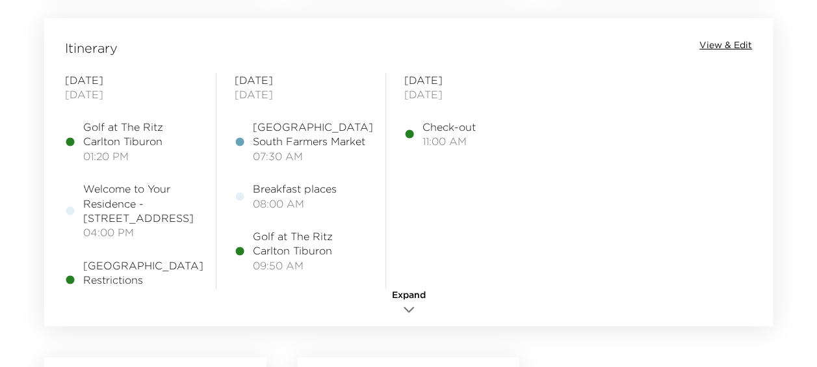
click at [720, 44] on span "View & Edit" at bounding box center [726, 45] width 53 height 13
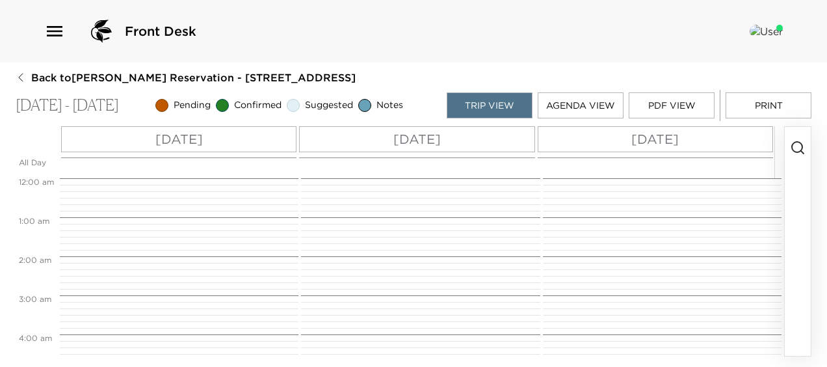
scroll to position [293, 0]
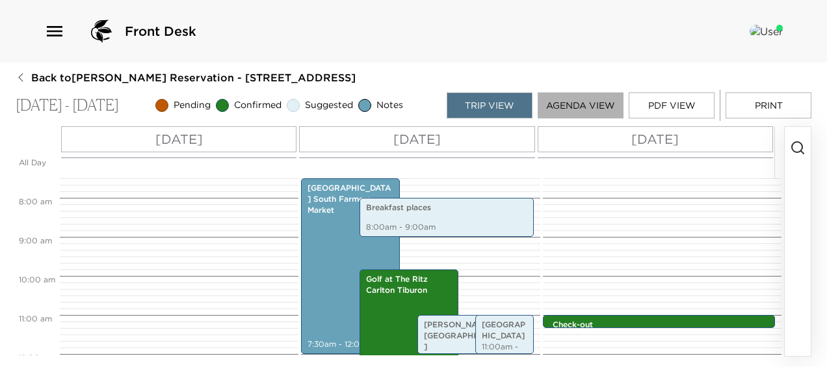
click at [580, 104] on button "Agenda View" at bounding box center [581, 105] width 86 height 26
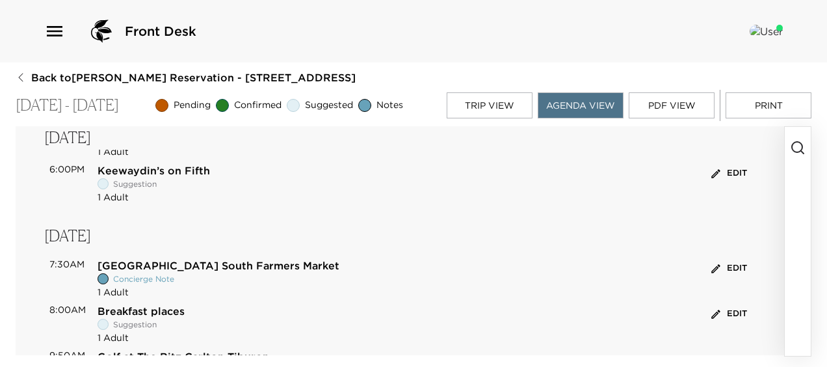
scroll to position [208, 0]
click at [717, 170] on button "Edit" at bounding box center [729, 173] width 42 height 20
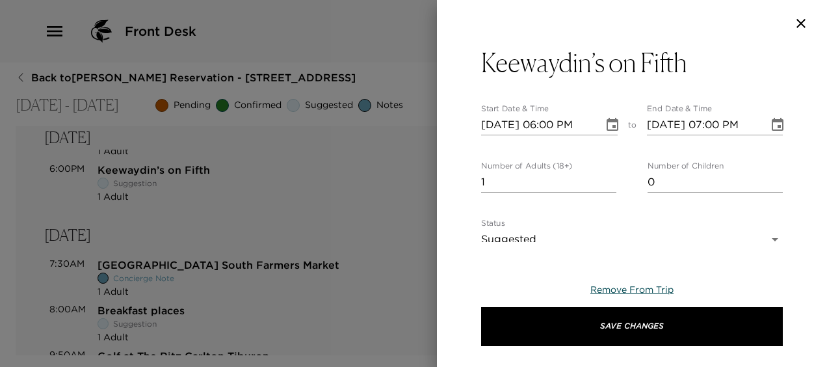
click at [627, 287] on span "Remove From Trip" at bounding box center [631, 290] width 83 height 12
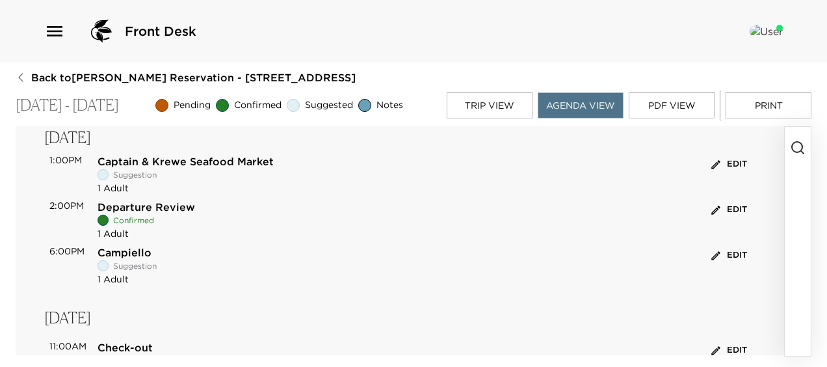
scroll to position [494, 0]
click at [718, 256] on button "Edit" at bounding box center [729, 255] width 42 height 20
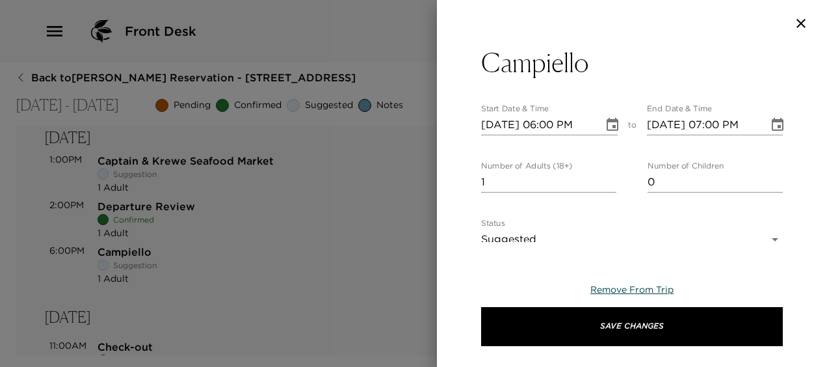
click at [618, 289] on span "Remove From Trip" at bounding box center [631, 290] width 83 height 12
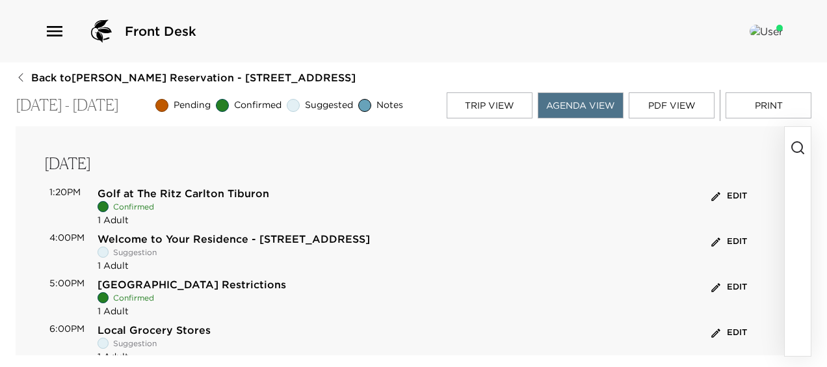
scroll to position [0, 0]
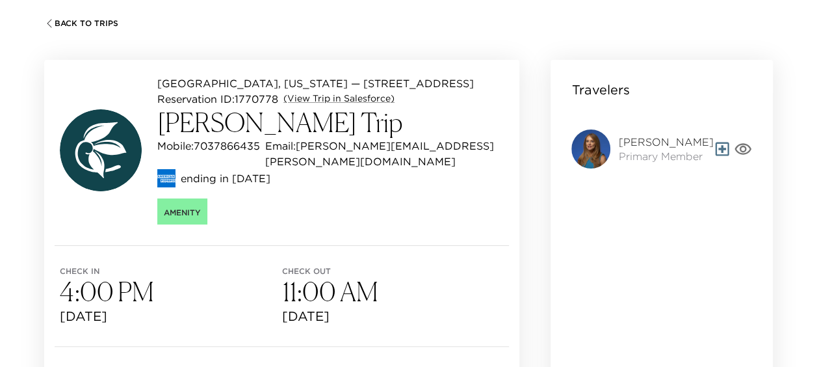
scroll to position [44, 0]
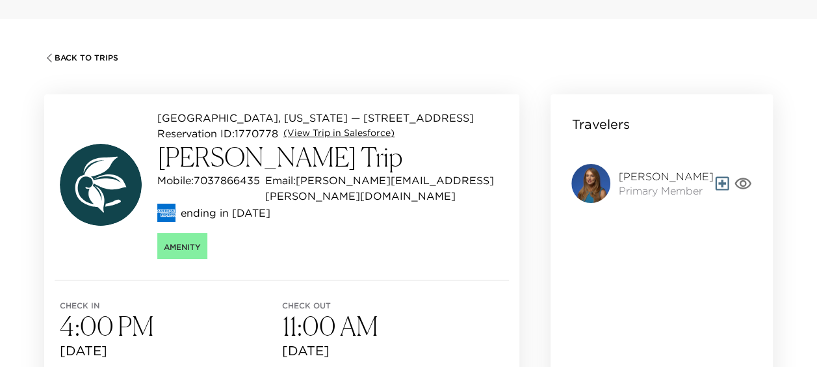
click at [332, 134] on link "(View Trip in Salesforce)" at bounding box center [339, 133] width 111 height 13
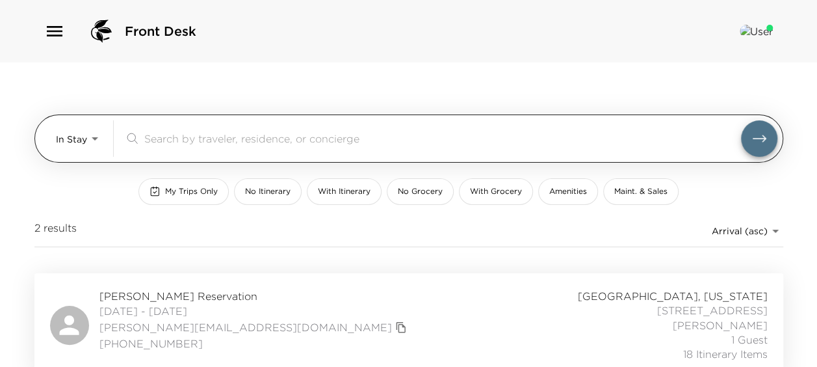
click at [151, 138] on input "search" at bounding box center [442, 138] width 597 height 15
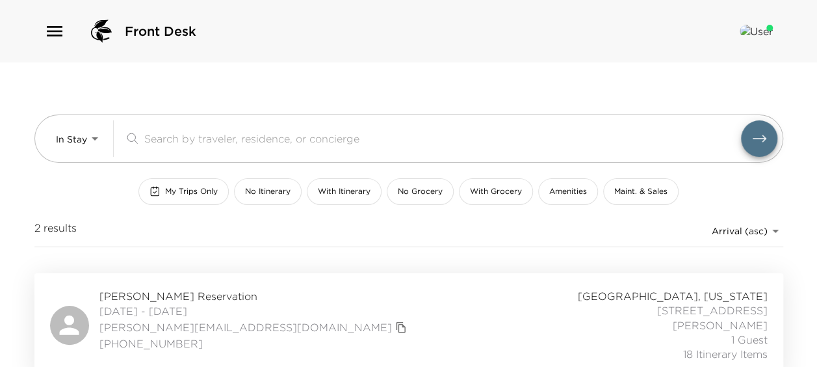
click at [57, 27] on icon "button" at bounding box center [55, 31] width 16 height 10
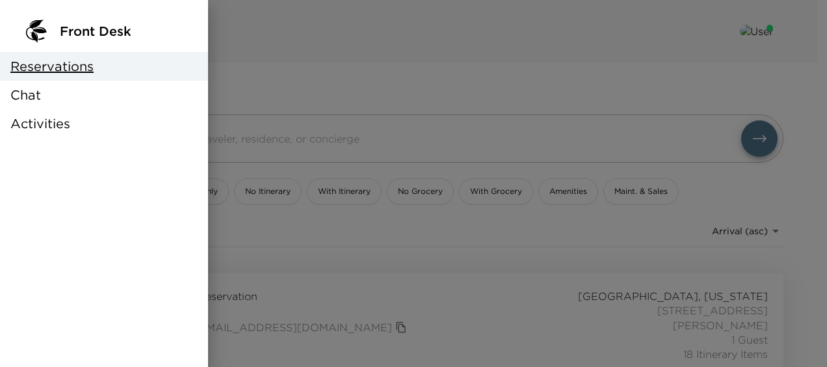
click at [321, 57] on div at bounding box center [413, 183] width 827 height 367
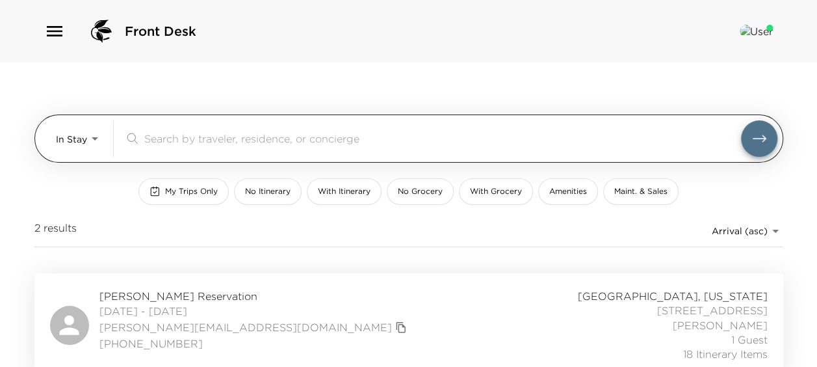
click at [150, 139] on input "search" at bounding box center [442, 138] width 597 height 15
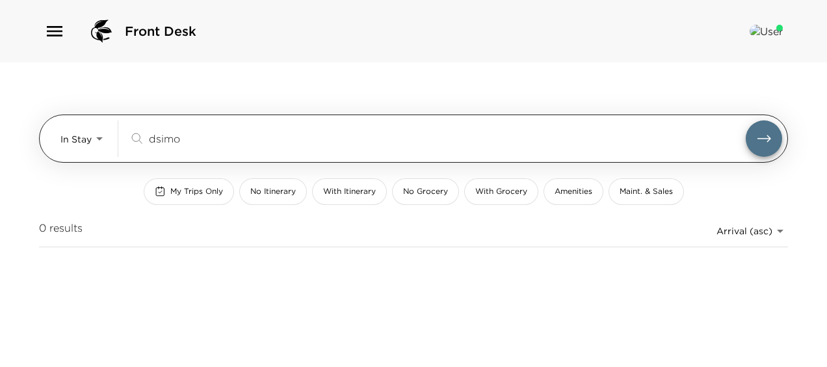
type input "dsimon"
